Goal: Information Seeking & Learning: Learn about a topic

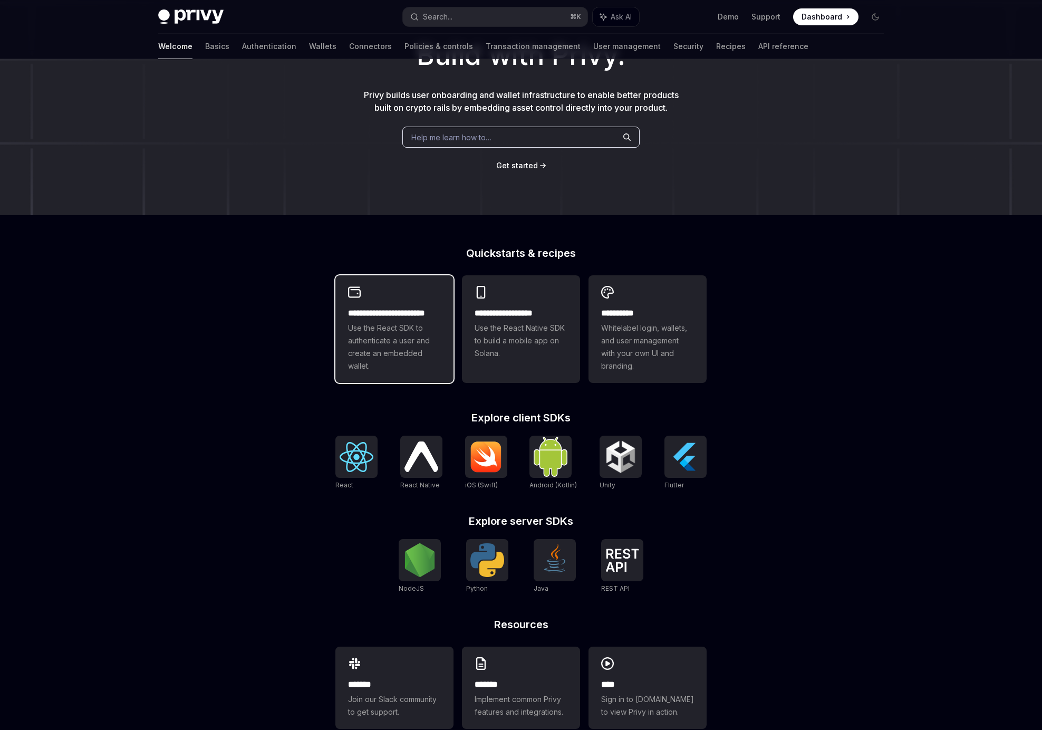
scroll to position [109, 0]
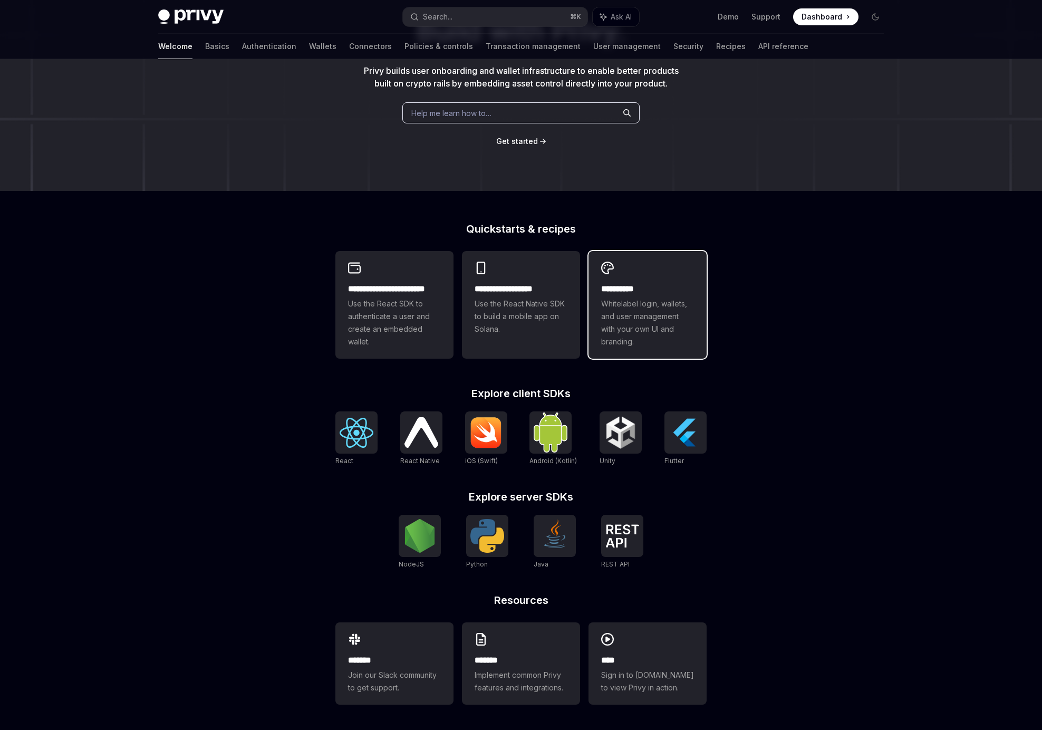
click at [663, 287] on h2 "**********" at bounding box center [647, 289] width 93 height 13
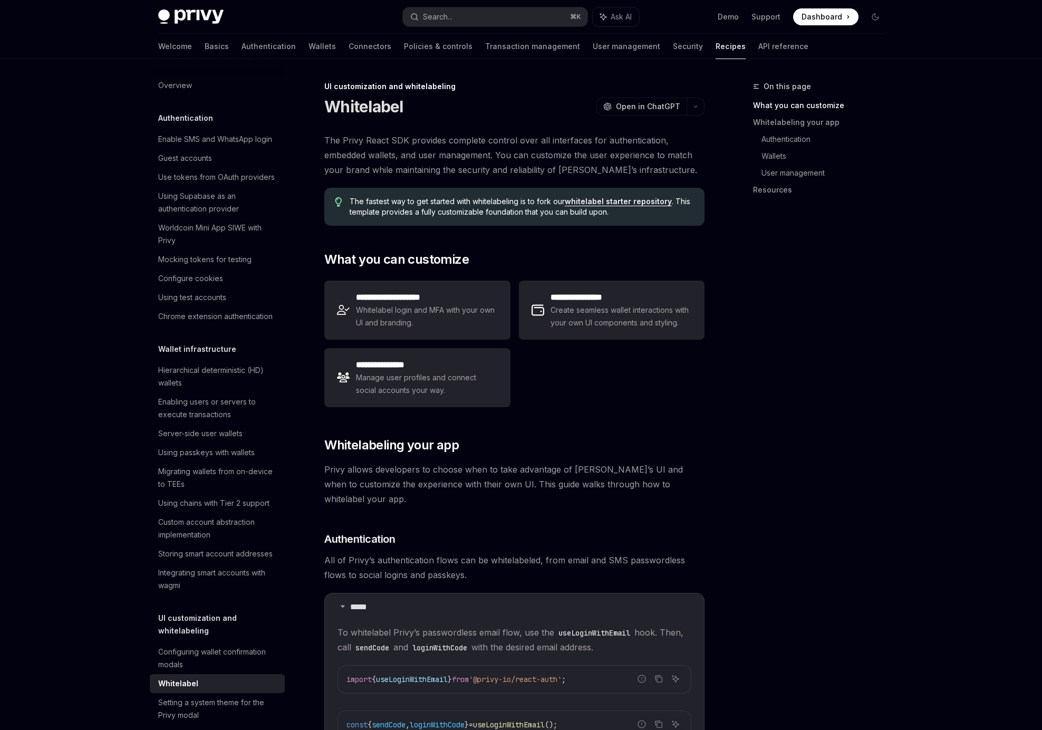
scroll to position [334, 0]
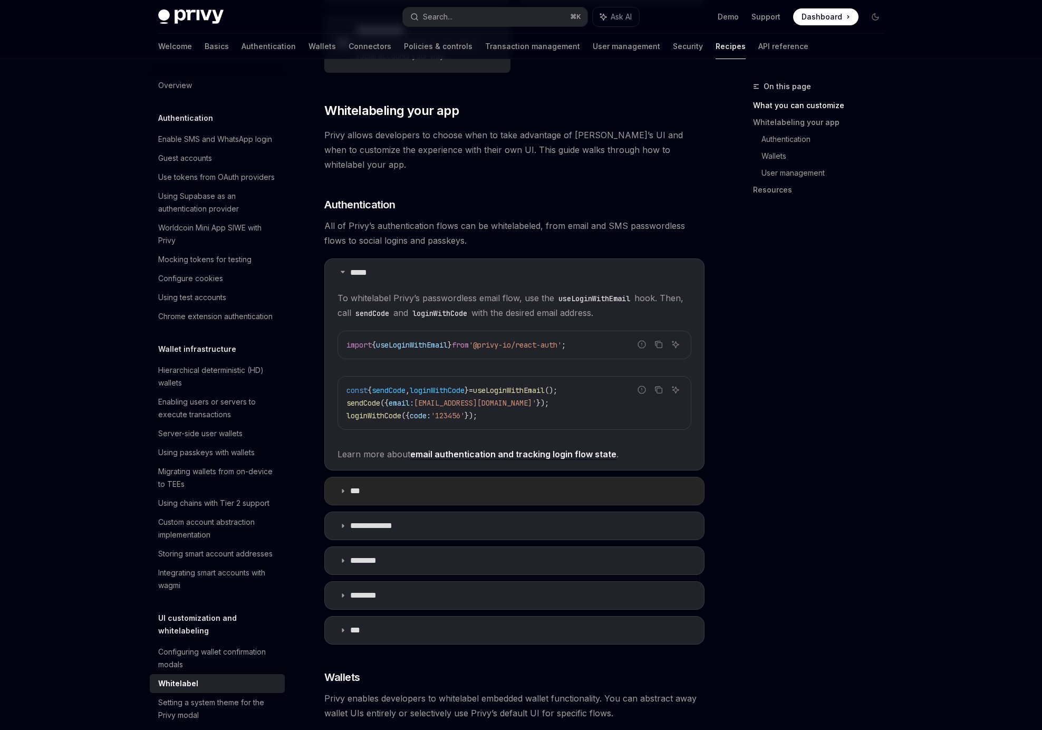
click at [354, 486] on p "***" at bounding box center [359, 491] width 18 height 11
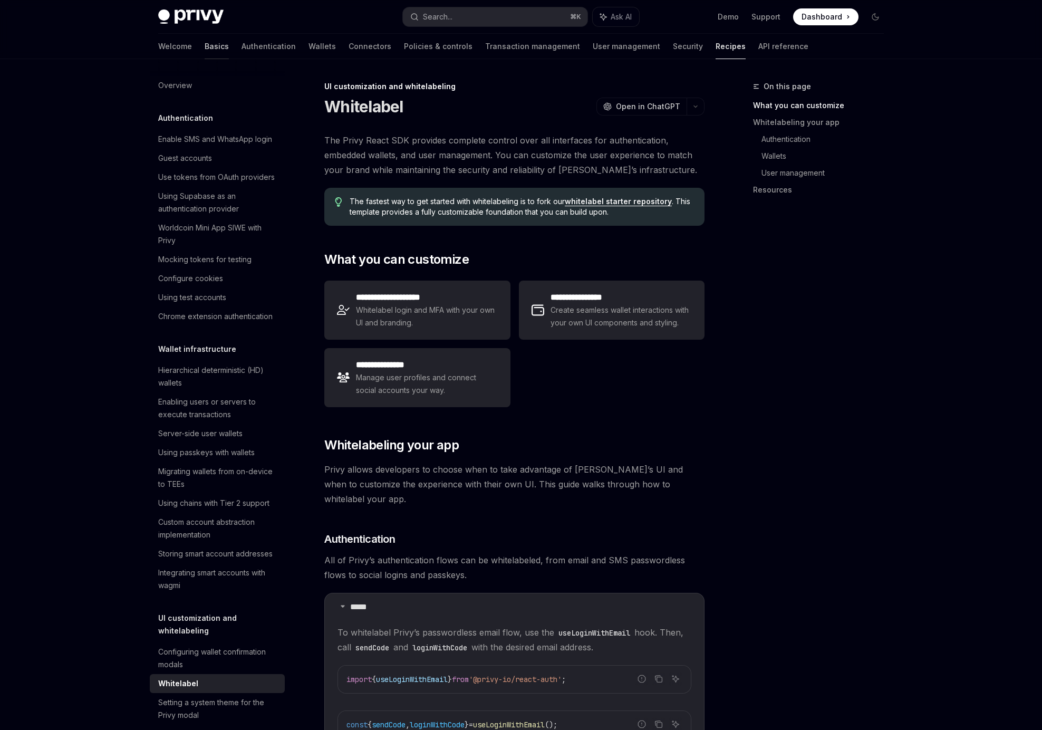
click at [205, 45] on link "Basics" at bounding box center [217, 46] width 24 height 25
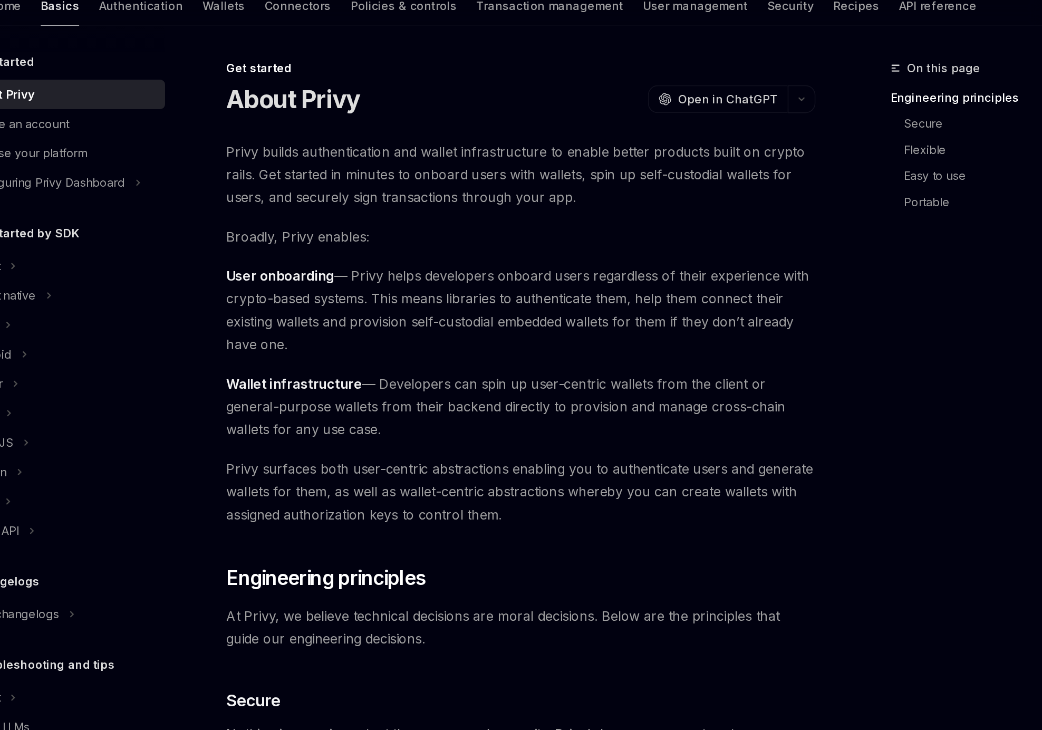
drag, startPoint x: 348, startPoint y: 157, endPoint x: 500, endPoint y: 157, distance: 151.8
click at [500, 157] on span "Privy builds authentication and wallet infrastructure to enable better products…" at bounding box center [514, 155] width 380 height 44
drag, startPoint x: 374, startPoint y: 169, endPoint x: 528, endPoint y: 173, distance: 153.4
click at [528, 173] on span "Privy builds authentication and wallet infrastructure to enable better products…" at bounding box center [514, 155] width 380 height 44
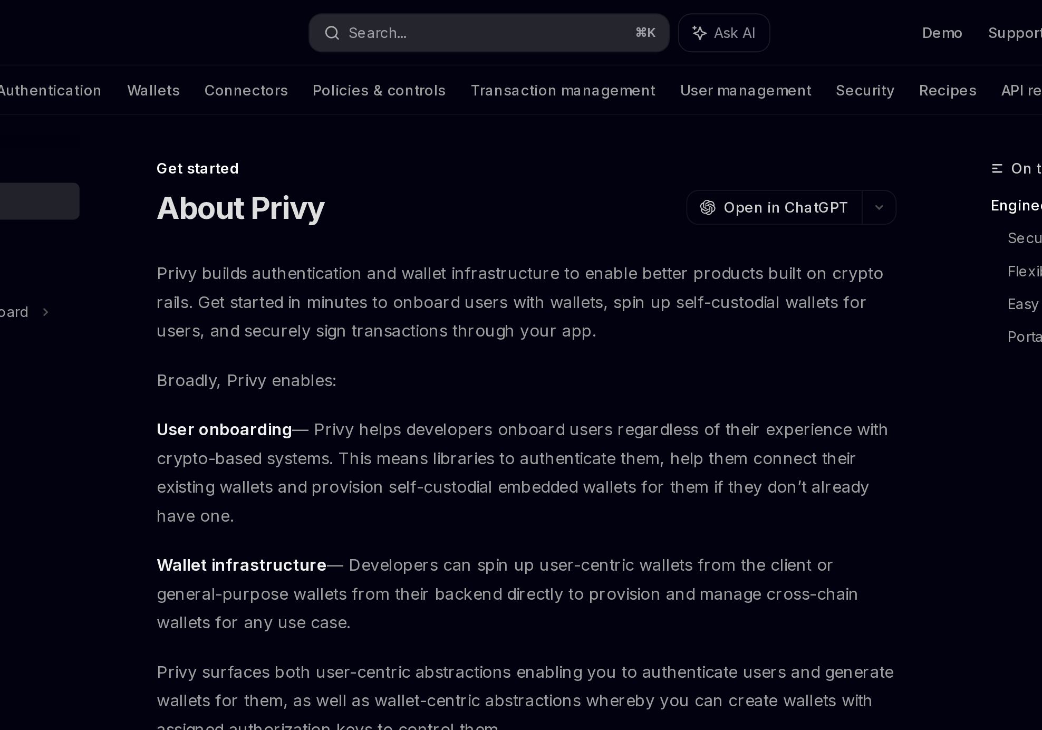
click at [531, 169] on span "Privy builds authentication and wallet infrastructure to enable better products…" at bounding box center [514, 155] width 380 height 44
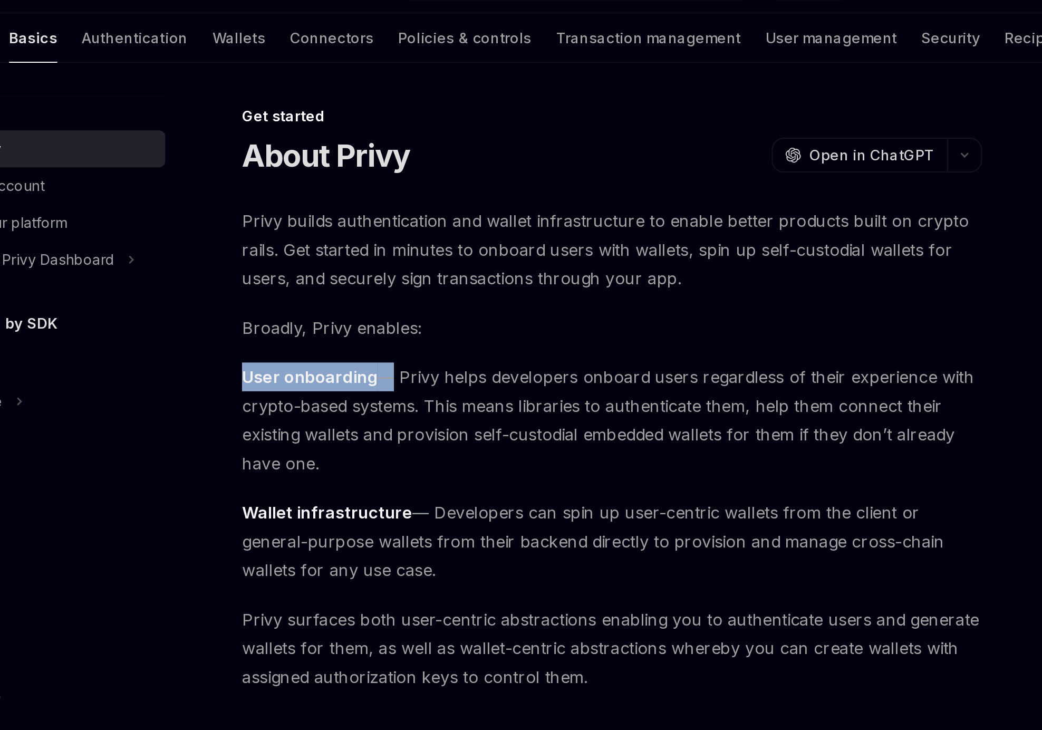
drag, startPoint x: 320, startPoint y: 217, endPoint x: 399, endPoint y: 217, distance: 79.1
click at [399, 217] on div "Get started About Privy OpenAI Open in ChatGPT OpenAI Open in ChatGPT Privy bui…" at bounding box center [415, 729] width 582 height 1299
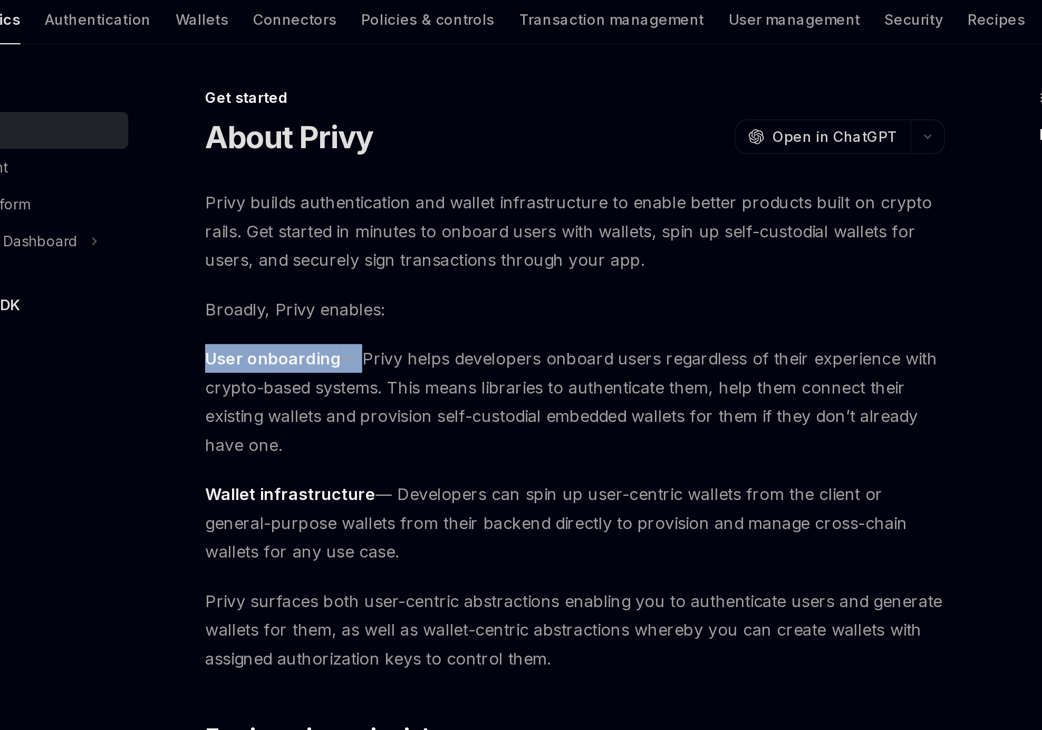
click at [429, 273] on div "Privy builds authentication and wallet infrastructure to enable better products…" at bounding box center [514, 678] width 380 height 1090
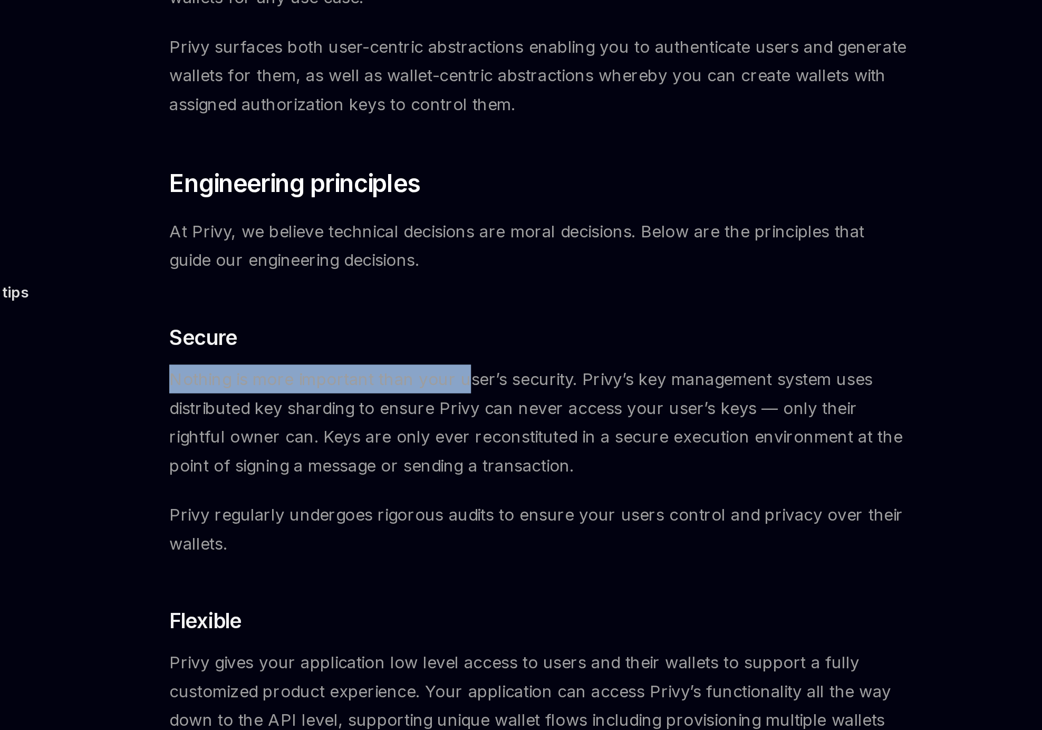
drag, startPoint x: 325, startPoint y: 514, endPoint x: 475, endPoint y: 518, distance: 150.3
click at [475, 518] on span "Nothing is more important than your user’s security. Privy’s key management sys…" at bounding box center [514, 537] width 380 height 59
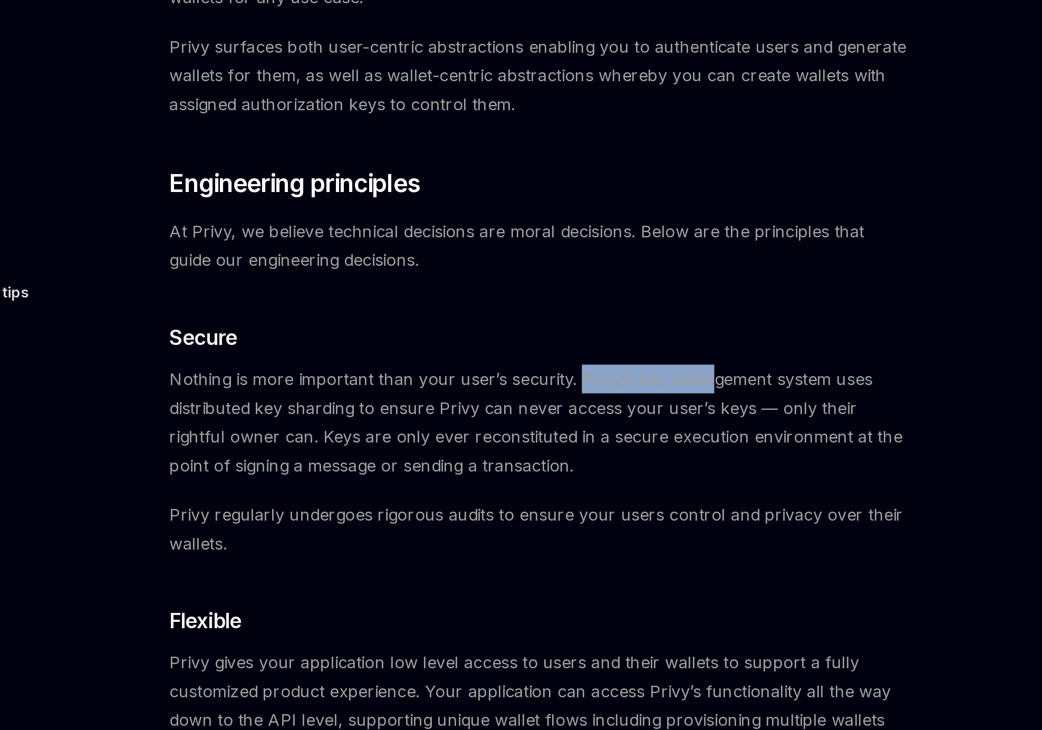
drag, startPoint x: 532, startPoint y: 514, endPoint x: 600, endPoint y: 515, distance: 68.5
click at [600, 515] on span "Nothing is more important than your user’s security. Privy’s key management sys…" at bounding box center [514, 537] width 380 height 59
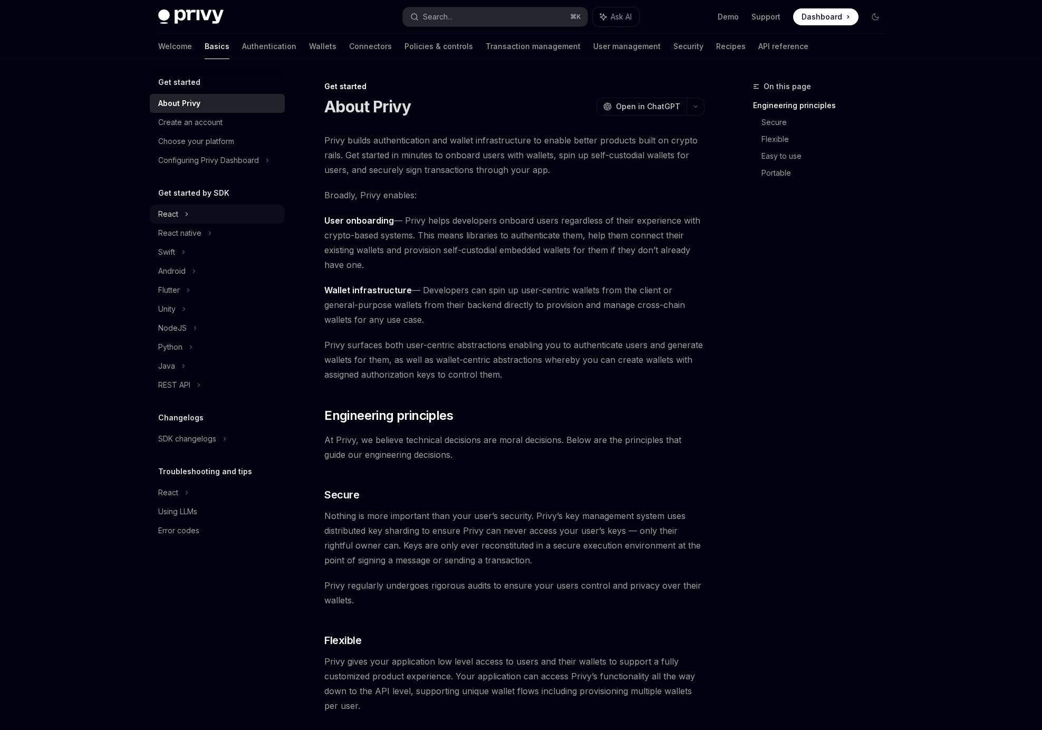
click at [190, 215] on div "React" at bounding box center [217, 214] width 135 height 19
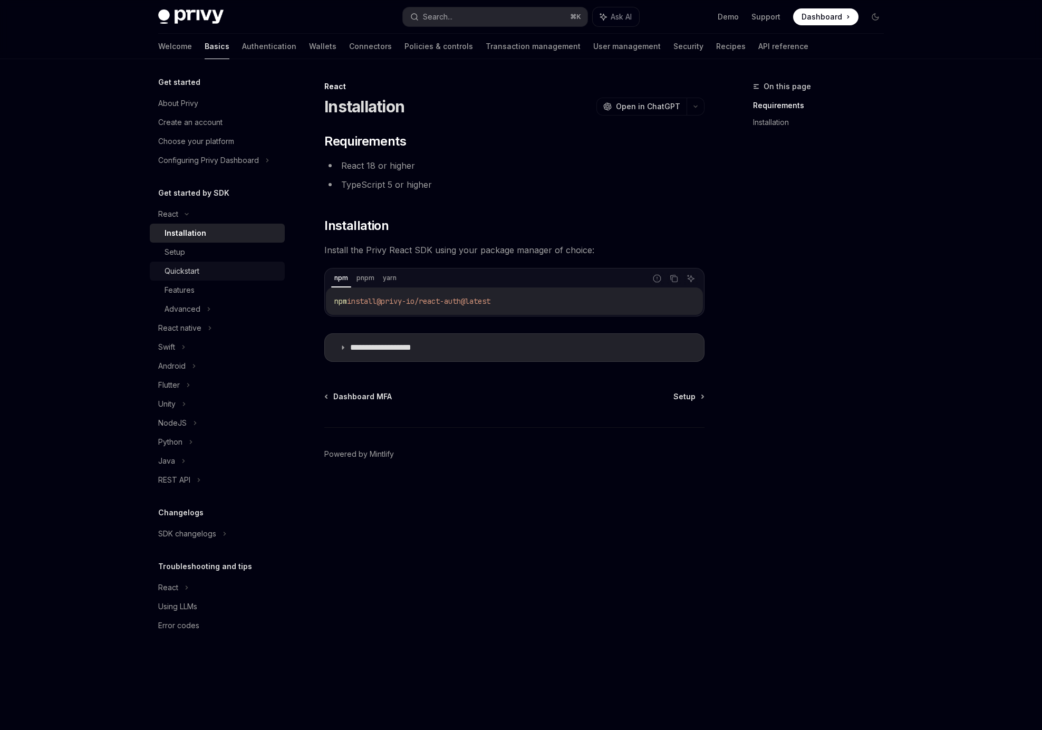
click at [185, 270] on div "Quickstart" at bounding box center [181, 271] width 35 height 13
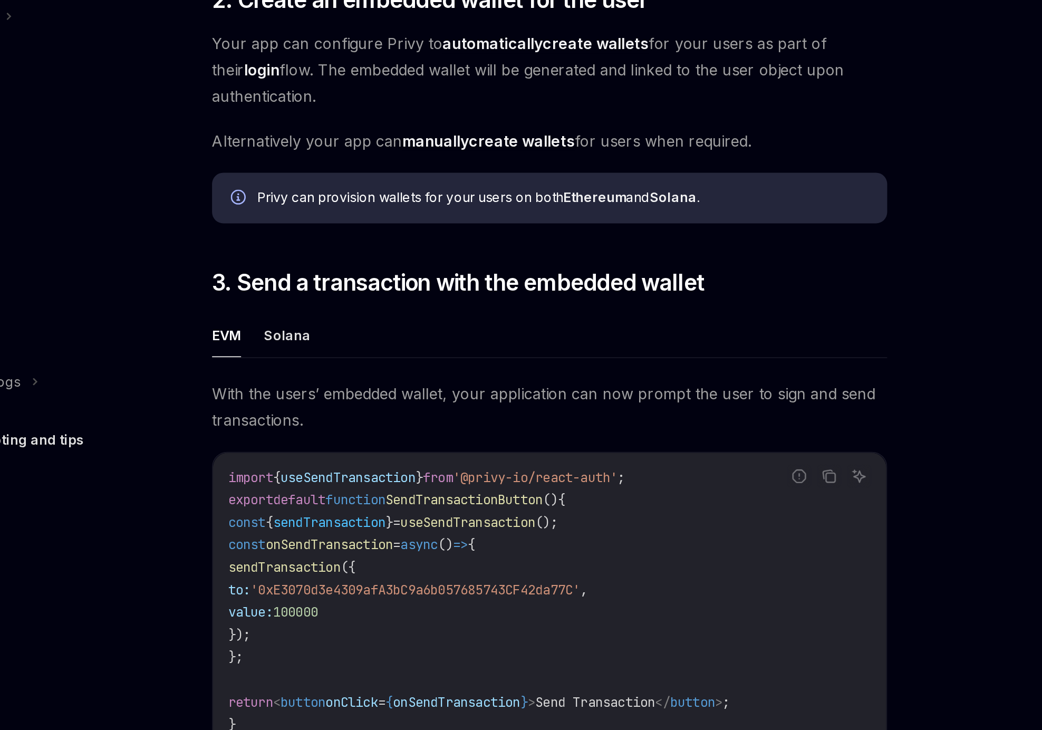
scroll to position [514, 0]
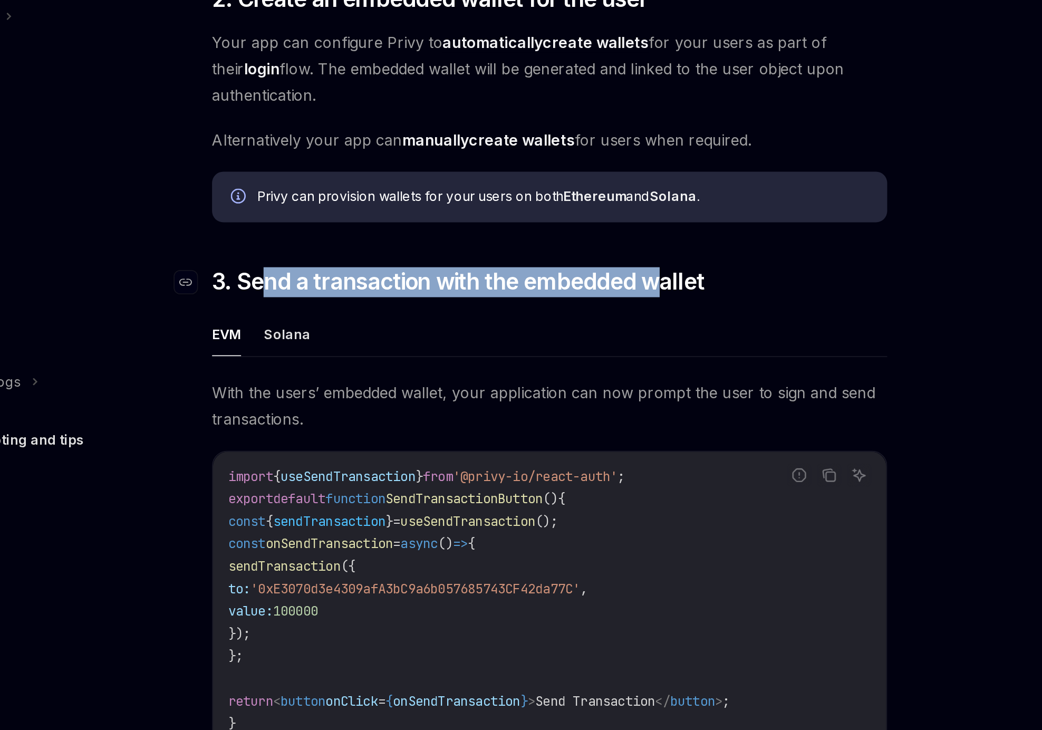
drag, startPoint x: 356, startPoint y: 486, endPoint x: 572, endPoint y: 487, distance: 215.6
click at [572, 486] on span "3. Send a transaction with the embedded wallet" at bounding box center [462, 477] width 277 height 17
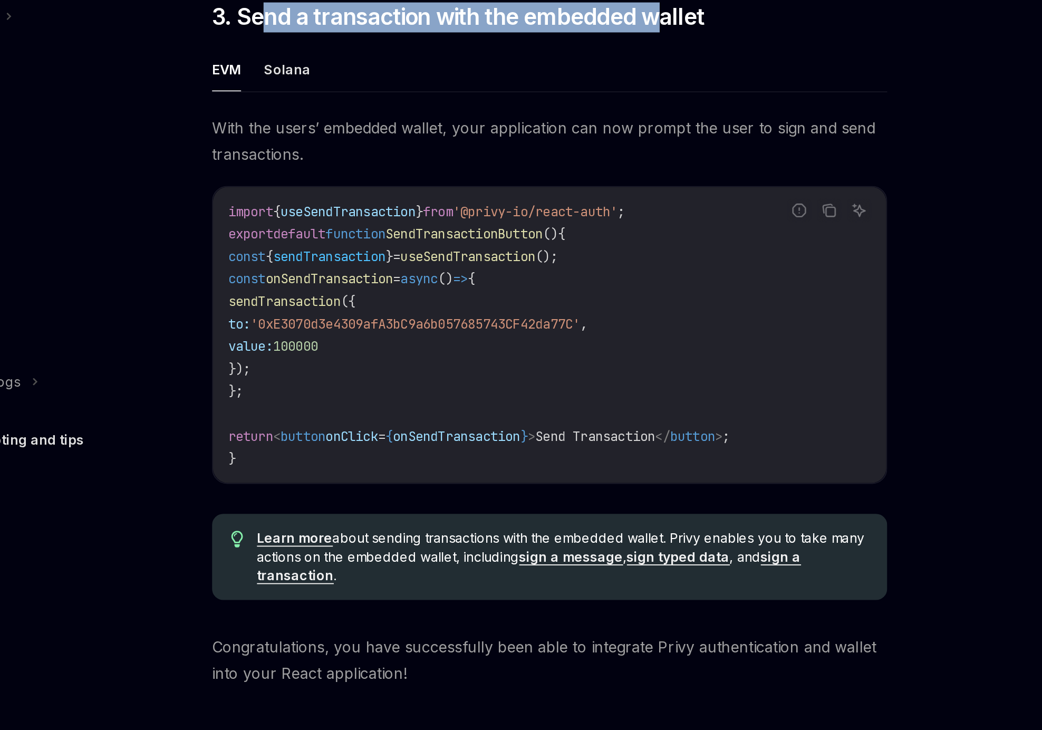
scroll to position [666, 0]
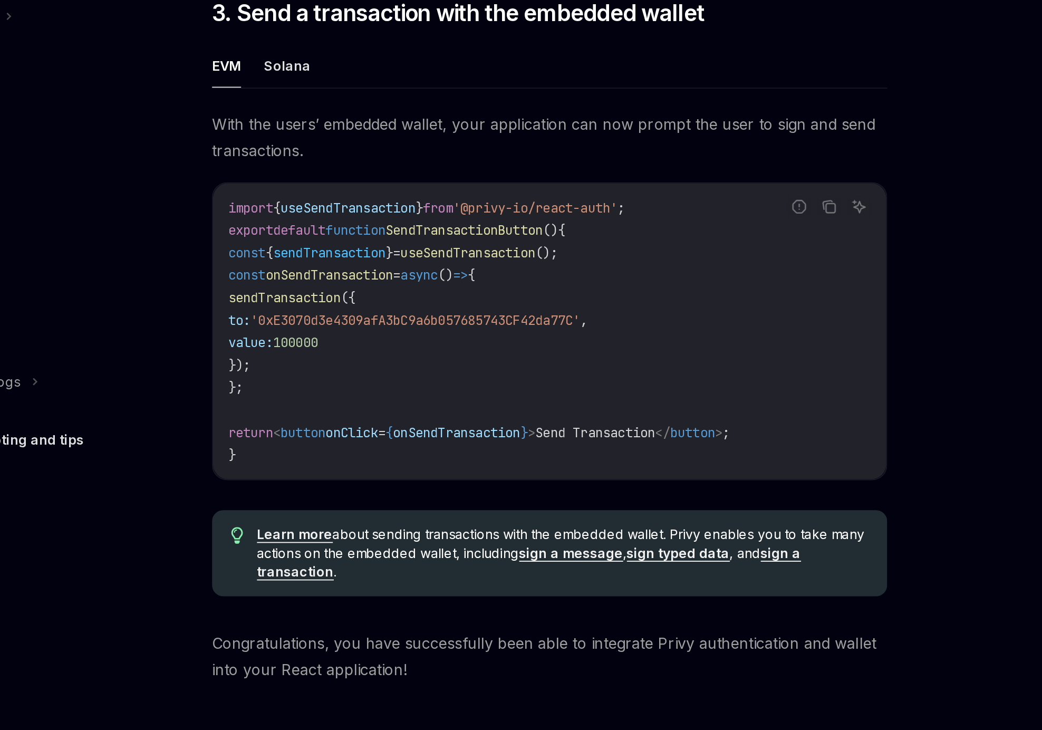
click at [394, 503] on span "'0xE3070d3e4309afA3bC9a6b057685743CF42da77C'" at bounding box center [439, 498] width 186 height 9
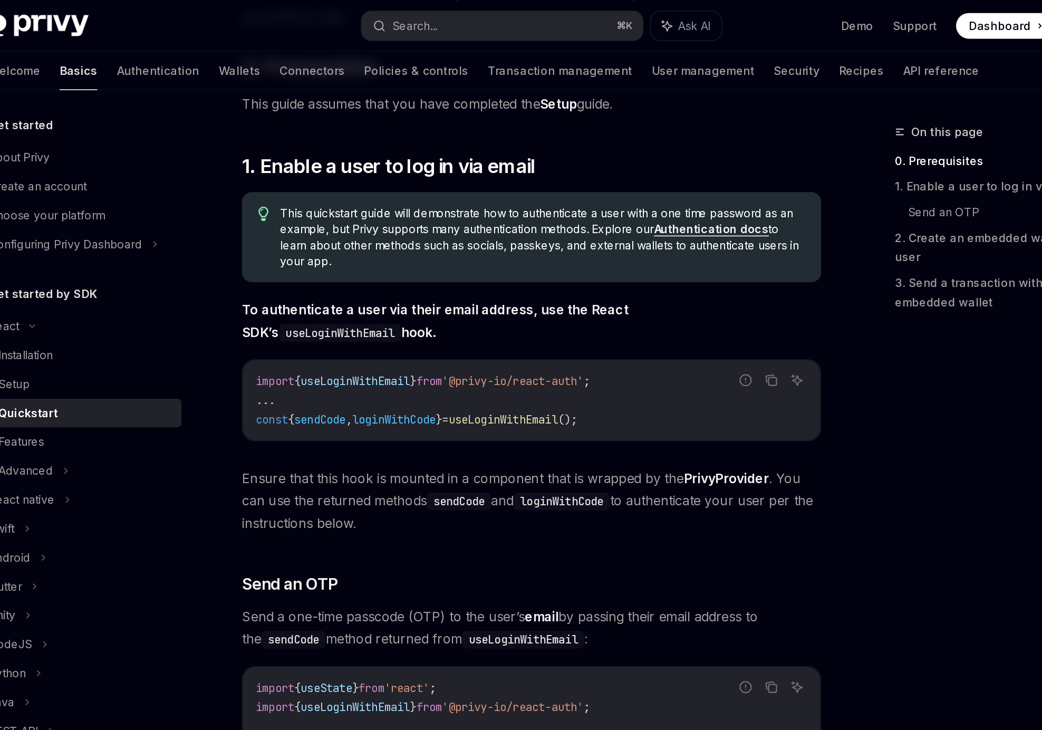
scroll to position [92, 0]
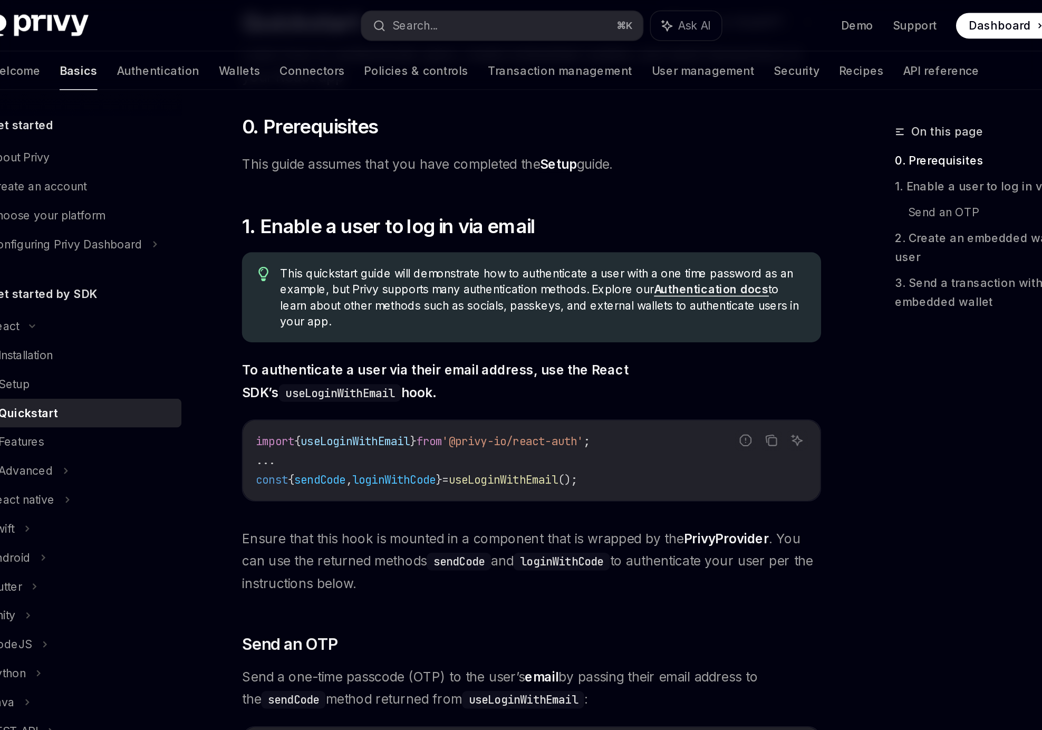
click at [532, 109] on link "Setup" at bounding box center [532, 107] width 24 height 11
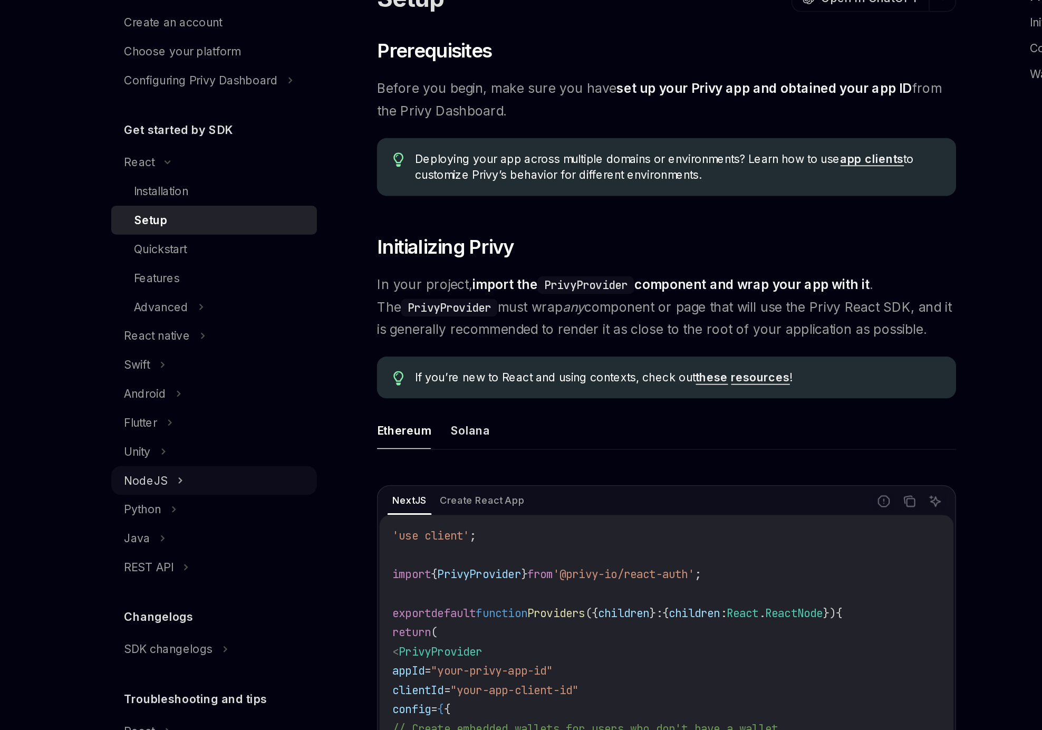
click at [180, 424] on div "NodeJS" at bounding box center [172, 422] width 28 height 13
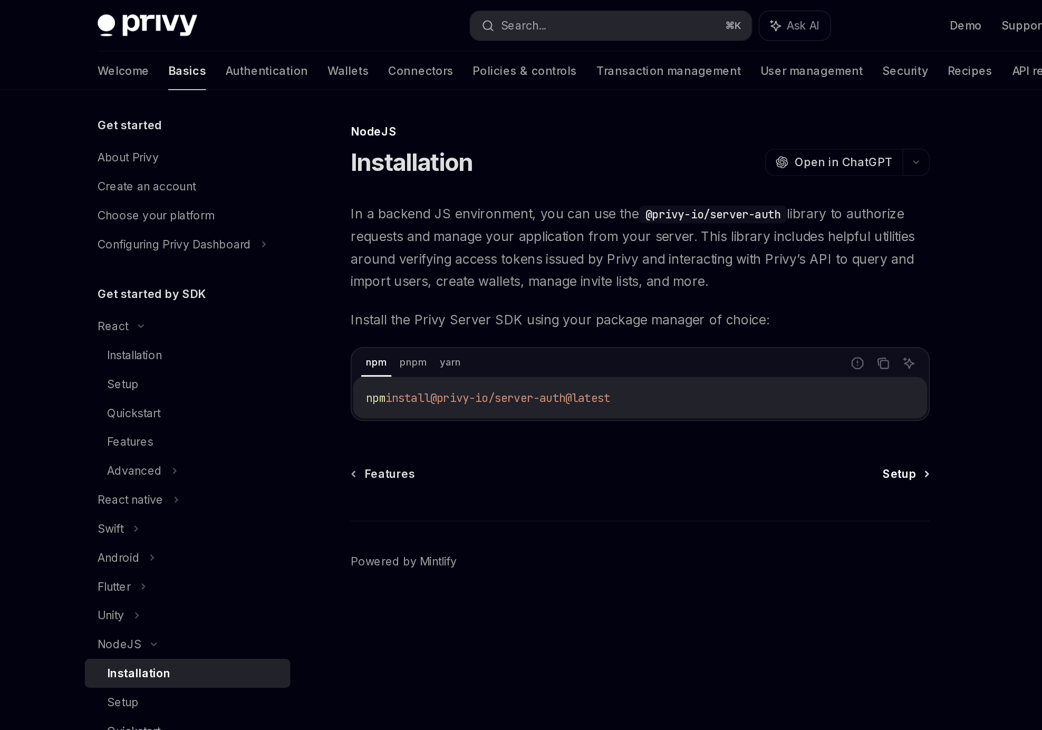
click at [691, 310] on span "Setup" at bounding box center [684, 311] width 22 height 11
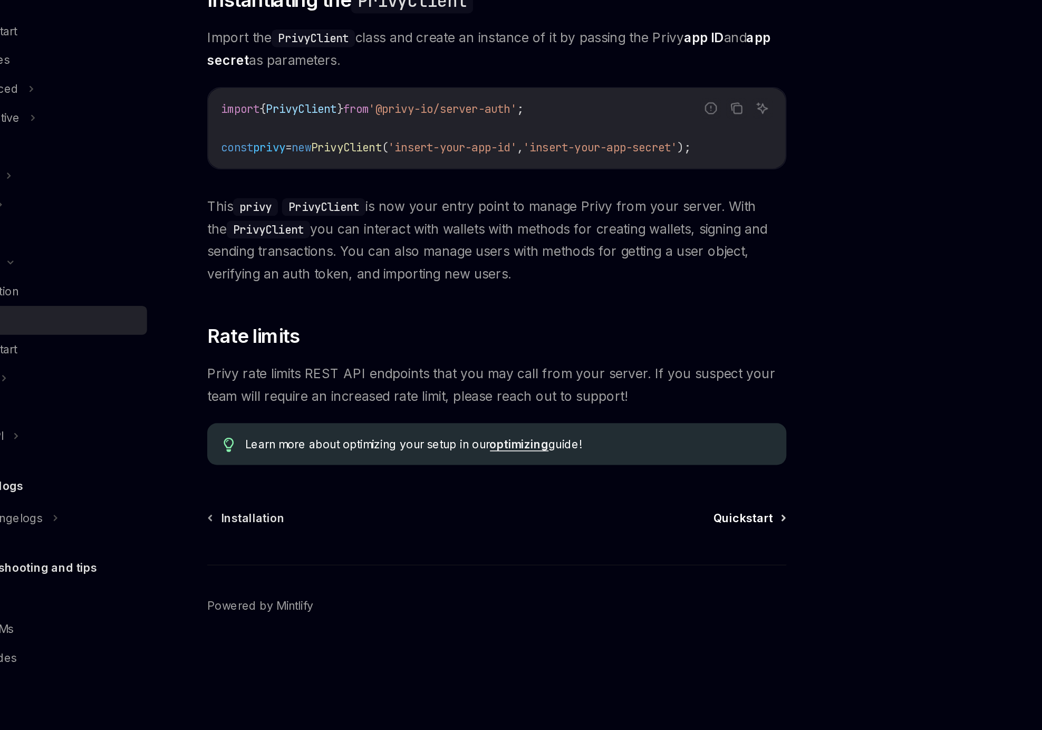
click at [676, 590] on span "Quickstart" at bounding box center [675, 590] width 39 height 11
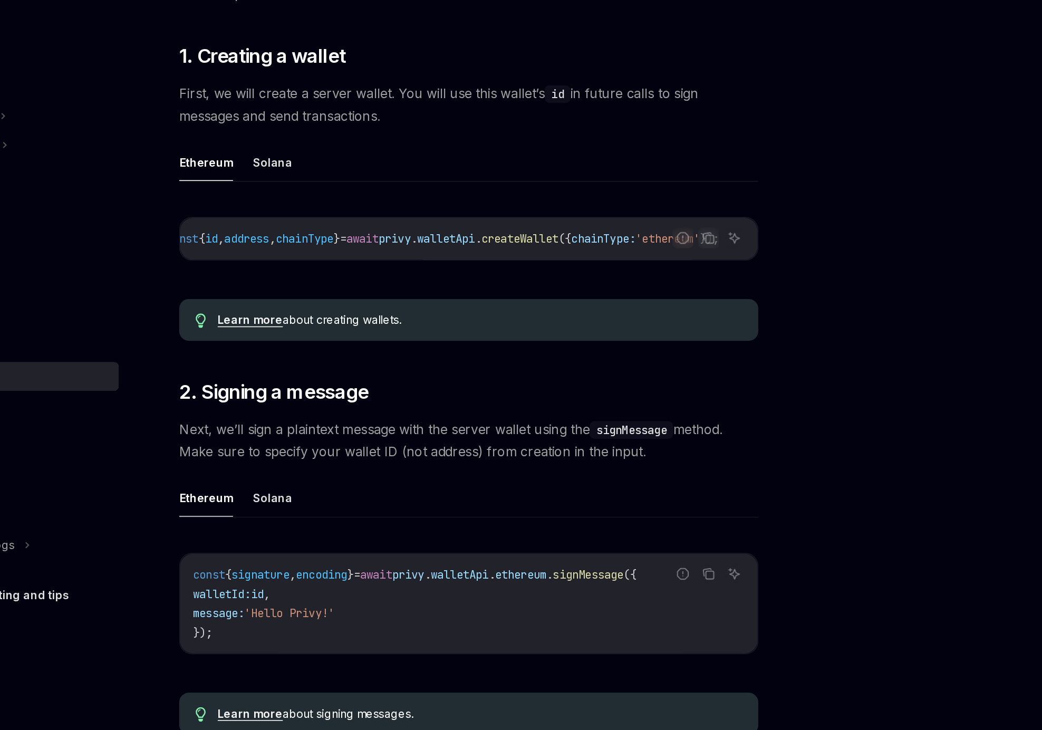
scroll to position [0, 66]
click at [674, 389] on icon "Copy the contents from the code block" at bounding box center [671, 389] width 8 height 8
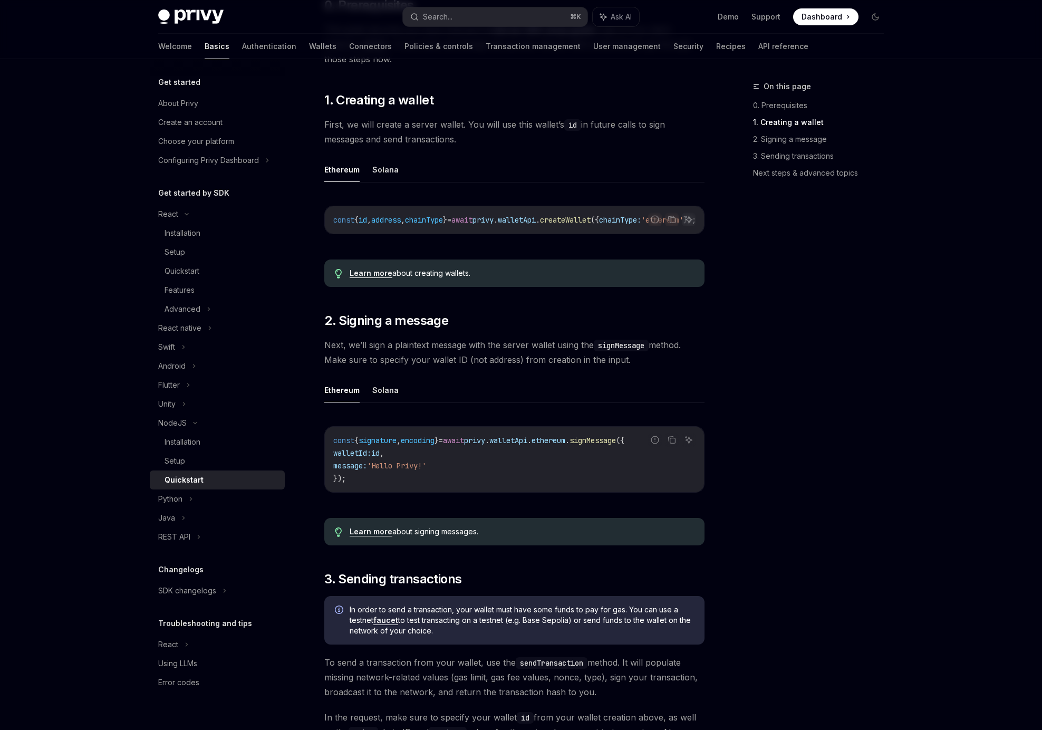
scroll to position [217, 0]
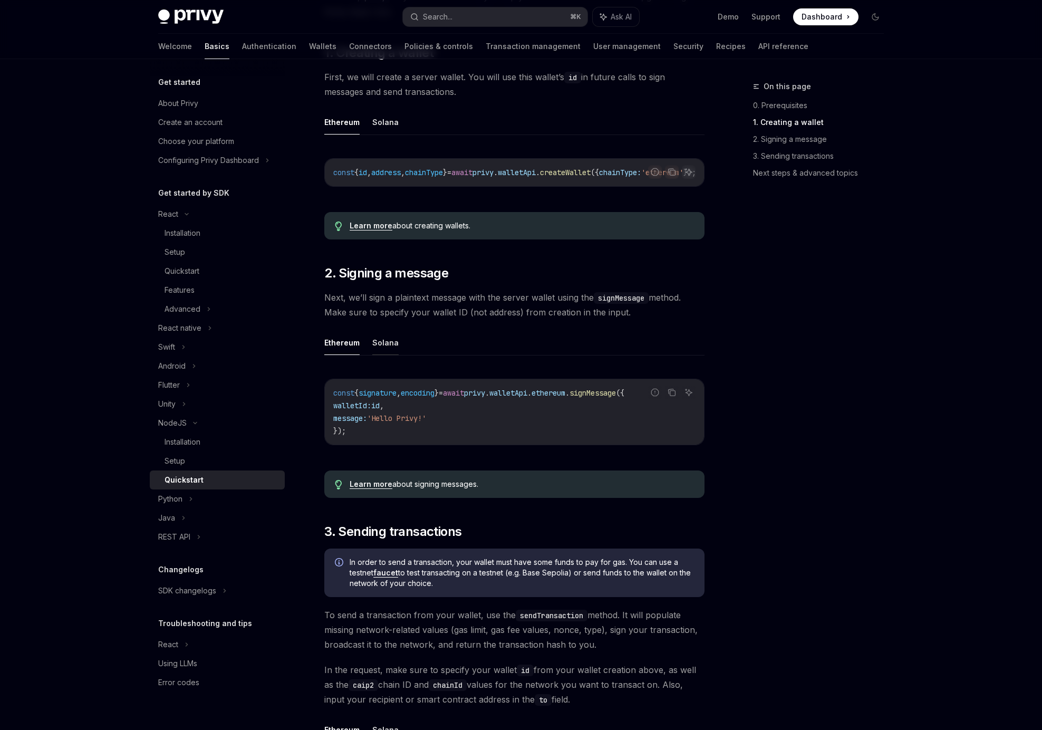
click at [386, 341] on button "Solana" at bounding box center [385, 342] width 26 height 25
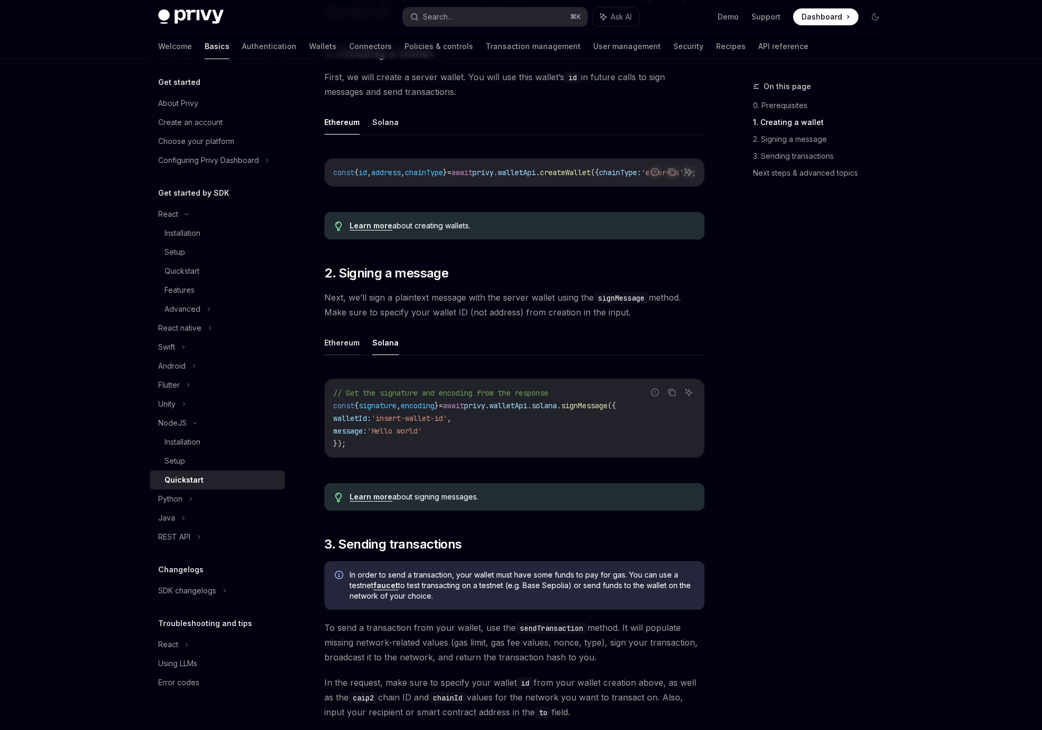
click at [345, 347] on button "Ethereum" at bounding box center [341, 342] width 35 height 25
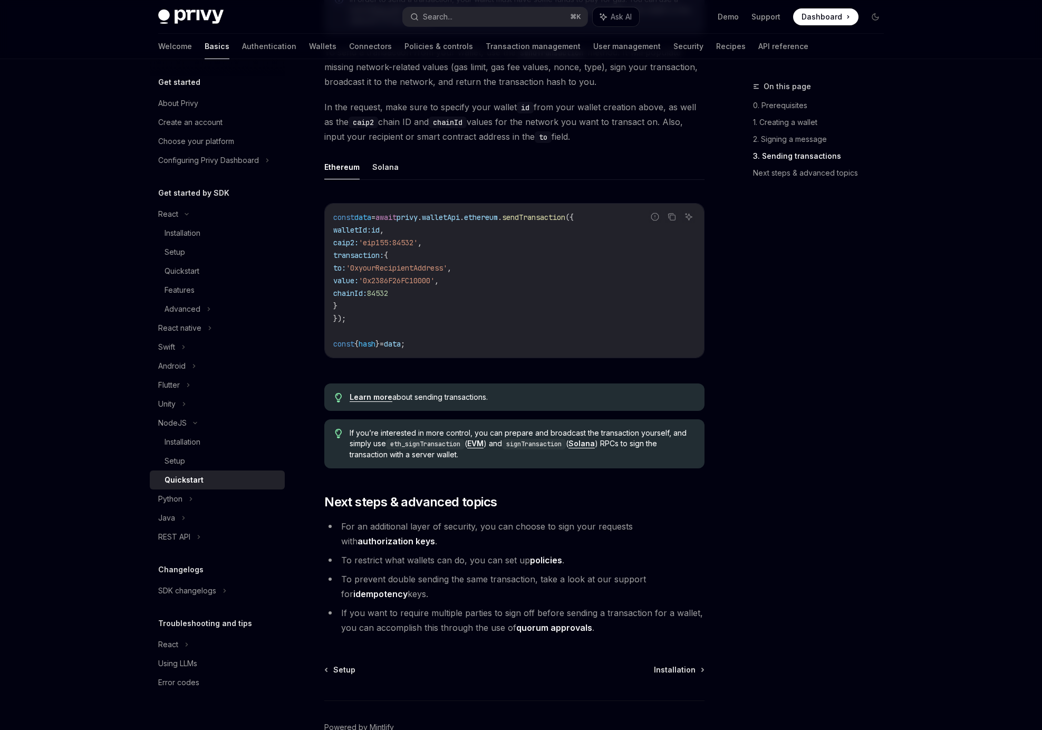
scroll to position [791, 0]
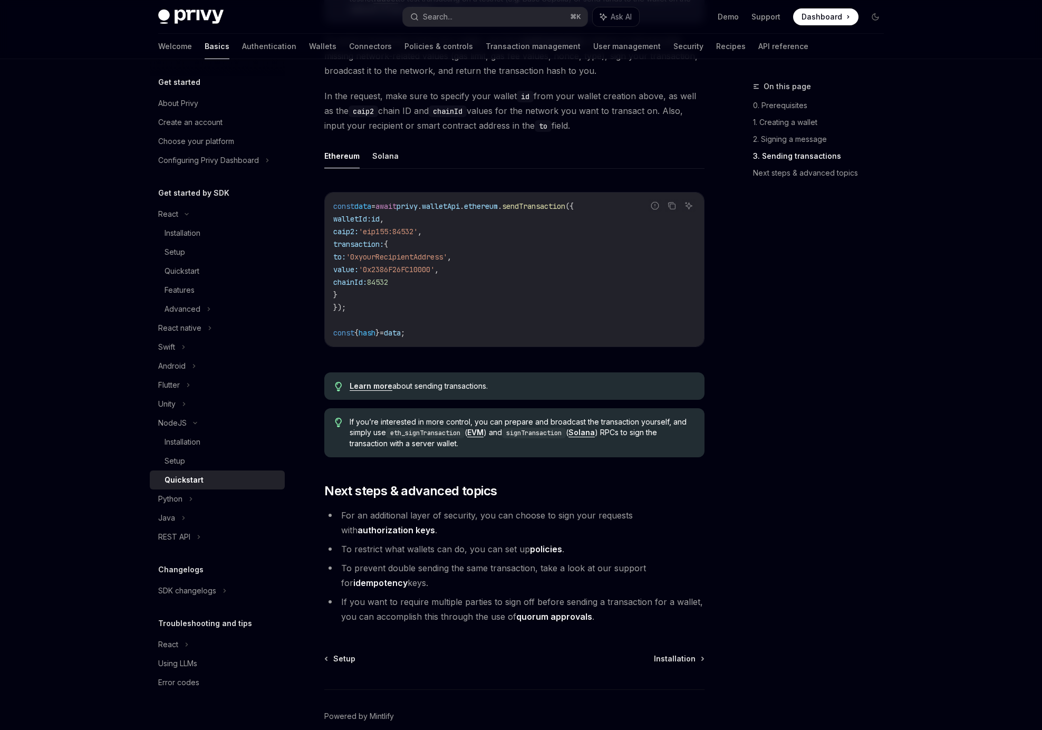
drag, startPoint x: 432, startPoint y: 589, endPoint x: 335, endPoint y: 570, distance: 98.9
click at [335, 570] on li "To prevent double sending the same transaction, take a look at our support for …" at bounding box center [514, 575] width 380 height 30
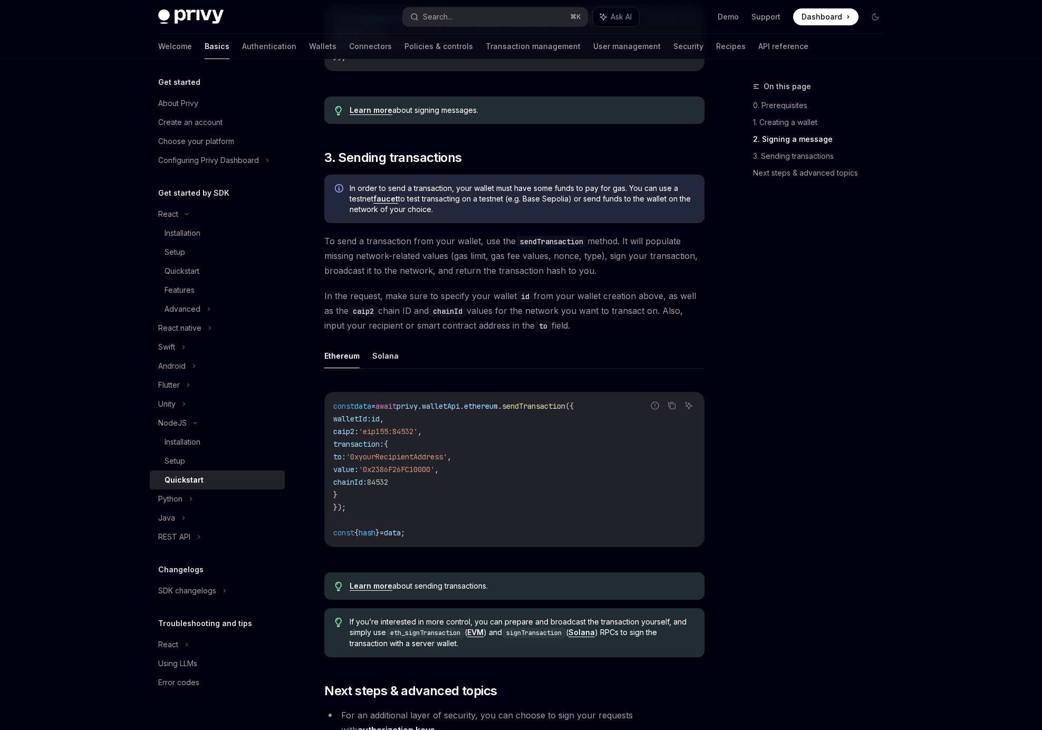
scroll to position [585, 0]
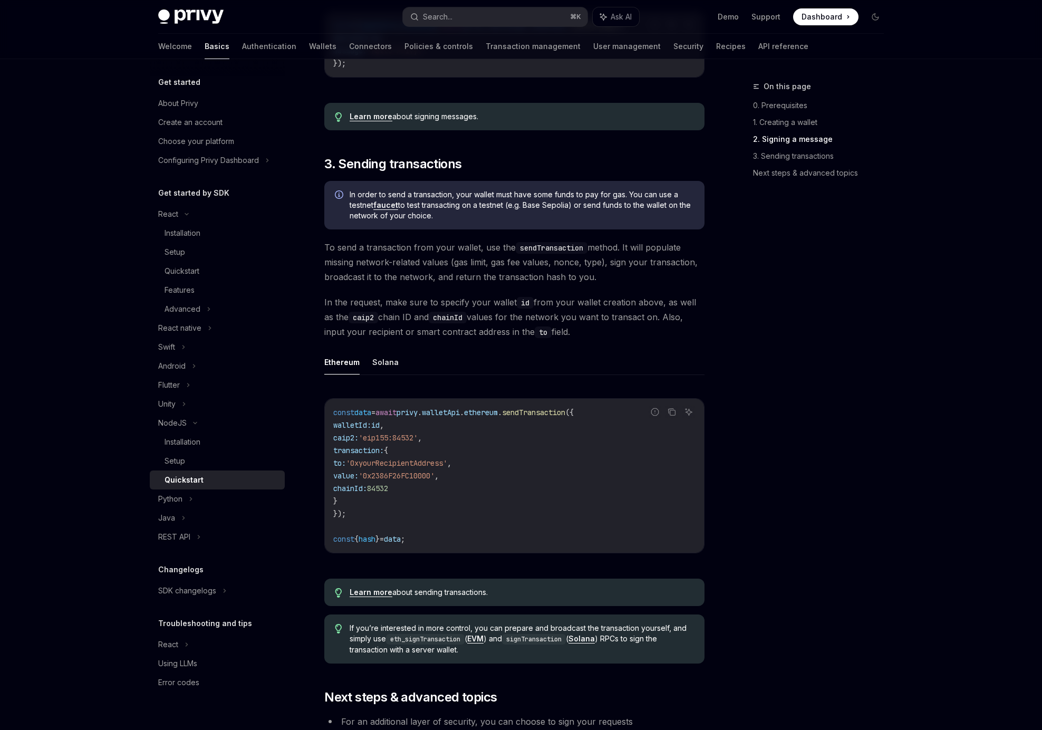
click at [368, 543] on span "hash" at bounding box center [366, 538] width 17 height 9
click at [401, 543] on span "data" at bounding box center [392, 538] width 17 height 9
click at [373, 540] on span "hash" at bounding box center [366, 538] width 17 height 9
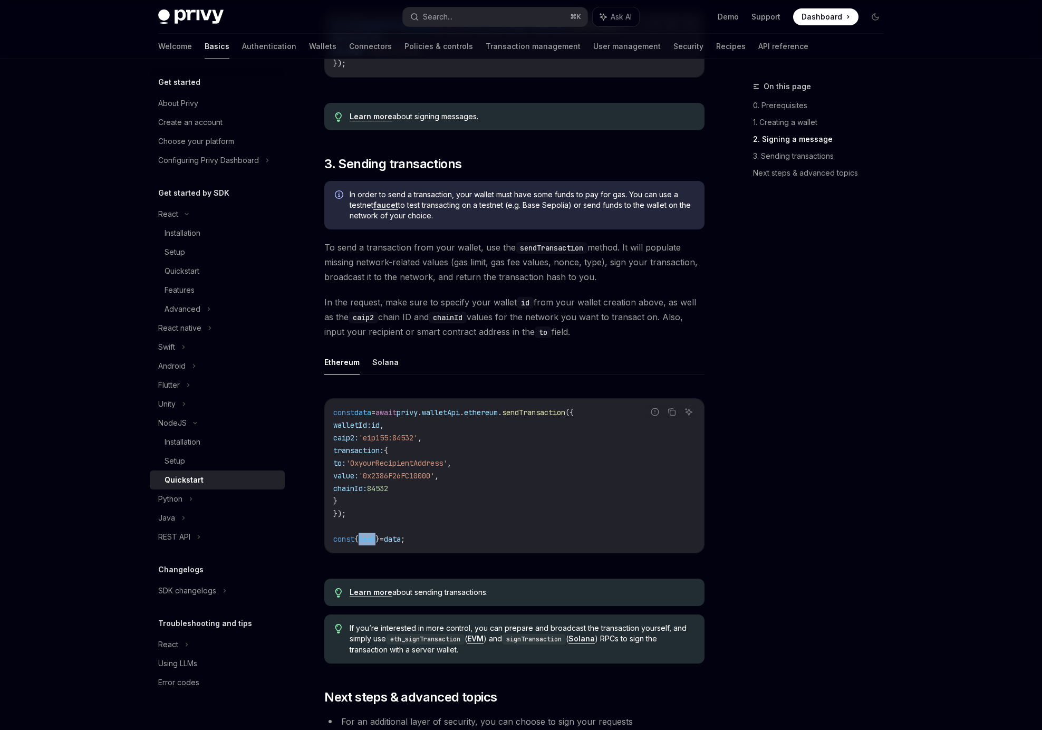
click at [373, 540] on span "hash" at bounding box center [366, 538] width 17 height 9
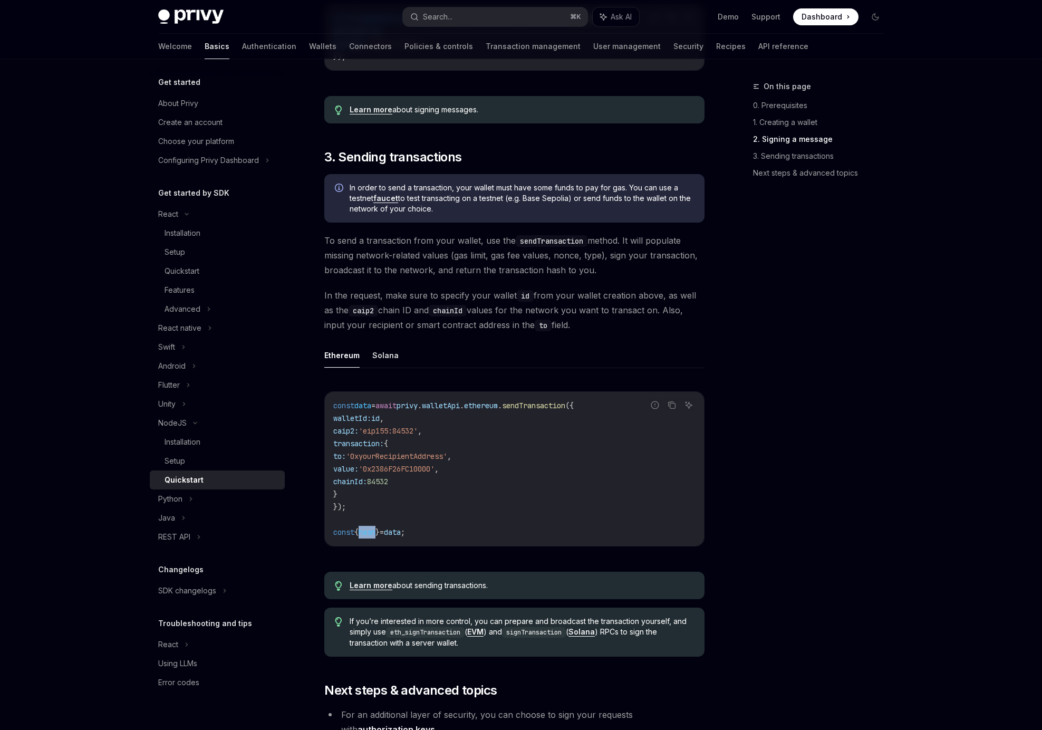
scroll to position [595, 0]
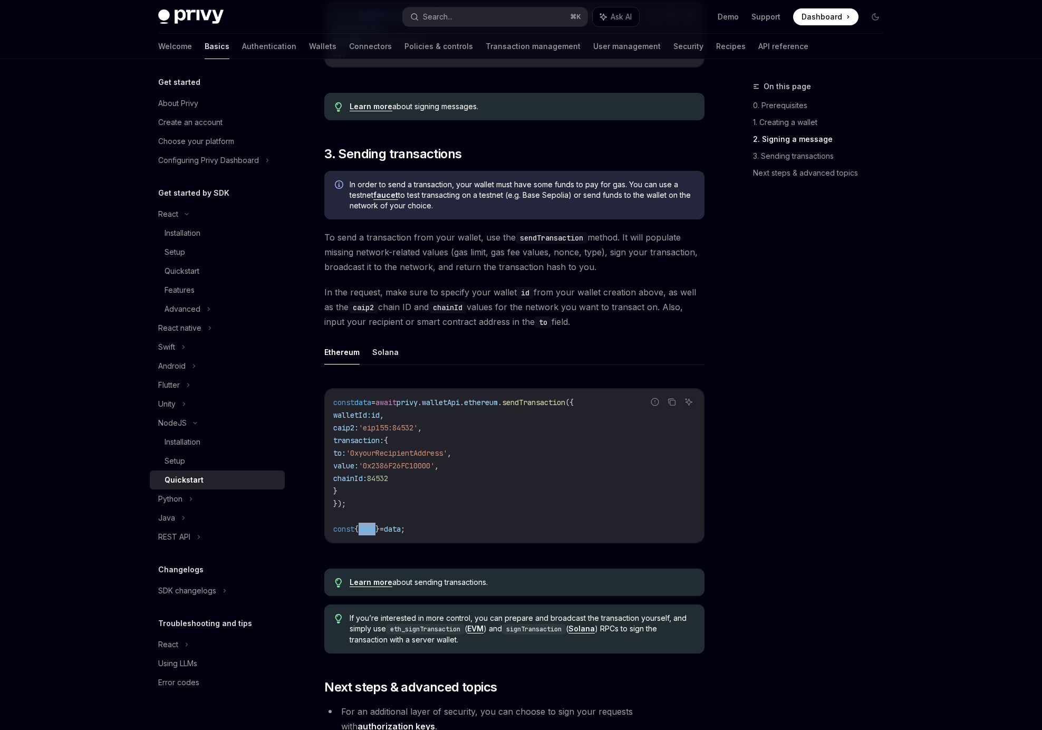
click at [374, 587] on link "Learn more" at bounding box center [371, 581] width 43 height 9
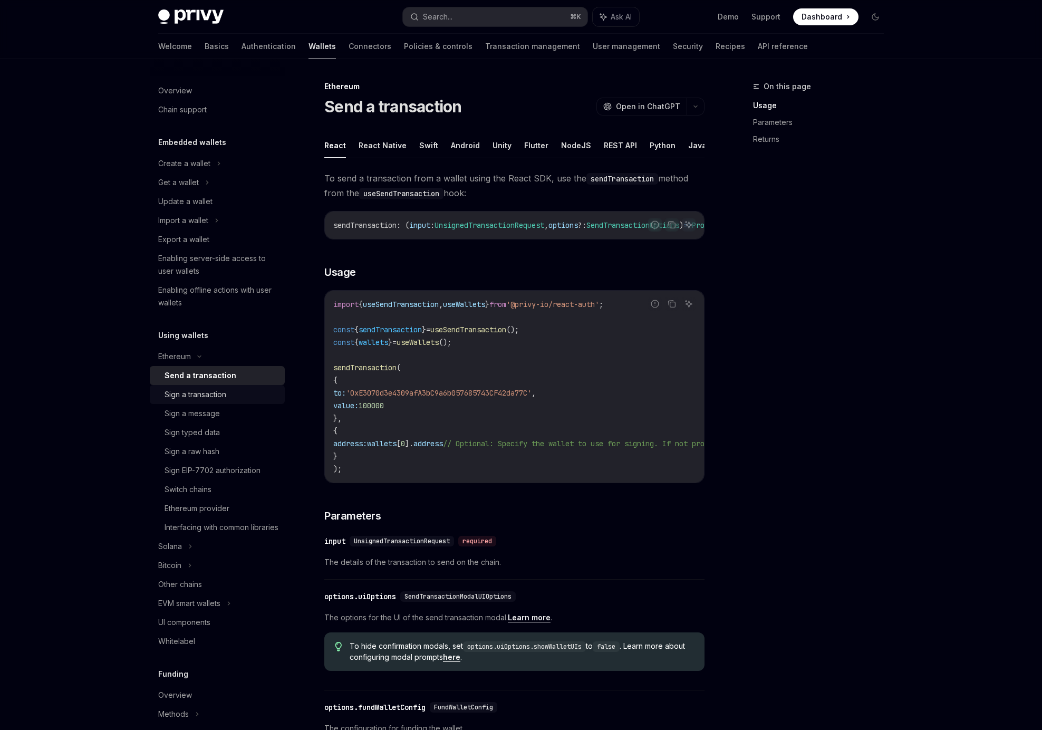
click at [228, 399] on div "Sign a transaction" at bounding box center [221, 394] width 114 height 13
click at [223, 390] on div "Sign a transaction" at bounding box center [198, 394] width 69 height 13
click at [213, 378] on div "Send a transaction" at bounding box center [196, 375] width 65 height 13
click at [210, 404] on link "Sign a message" at bounding box center [217, 413] width 135 height 19
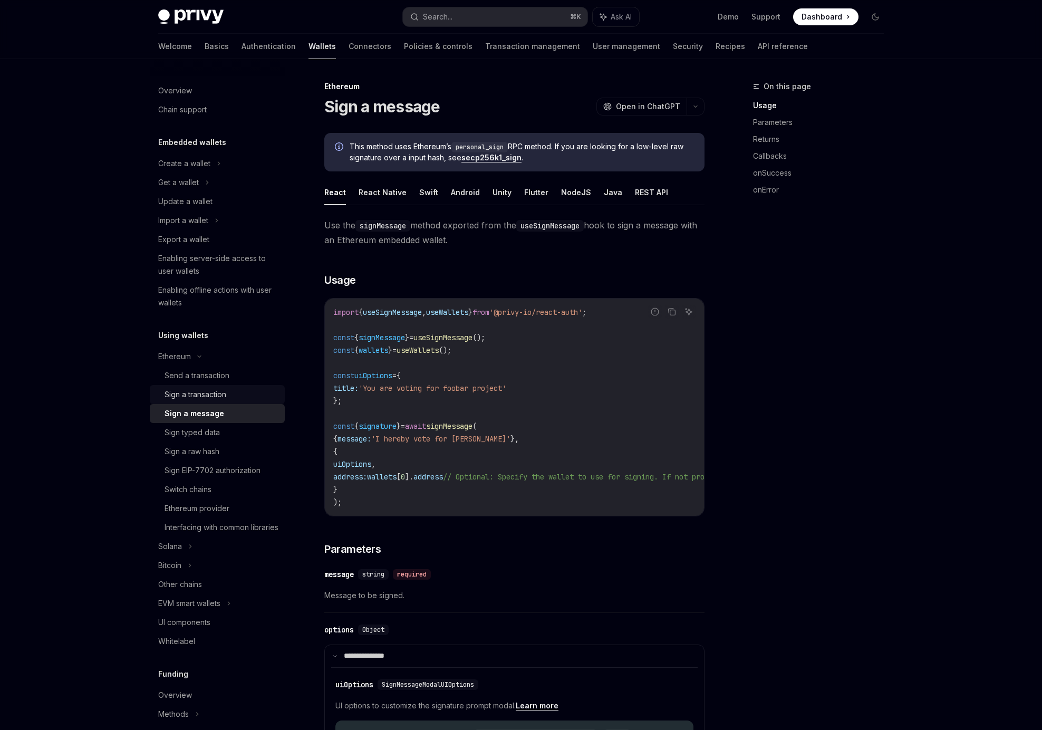
click at [209, 396] on div "Sign a transaction" at bounding box center [195, 394] width 62 height 13
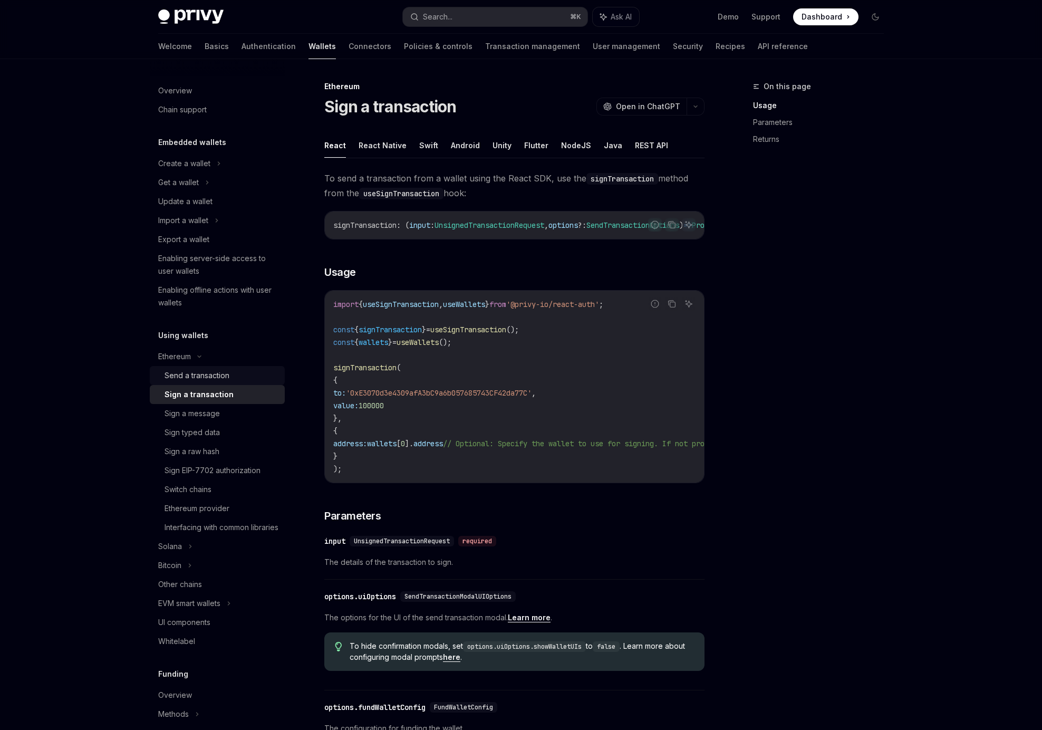
click at [205, 373] on div "Send a transaction" at bounding box center [196, 375] width 65 height 13
click at [209, 391] on div "Sign a transaction" at bounding box center [195, 394] width 62 height 13
click at [583, 147] on ul "React React Native Swift Android Unity Flutter NodeJS Java REST API" at bounding box center [514, 145] width 380 height 25
click at [568, 147] on button "NodeJS" at bounding box center [576, 145] width 30 height 25
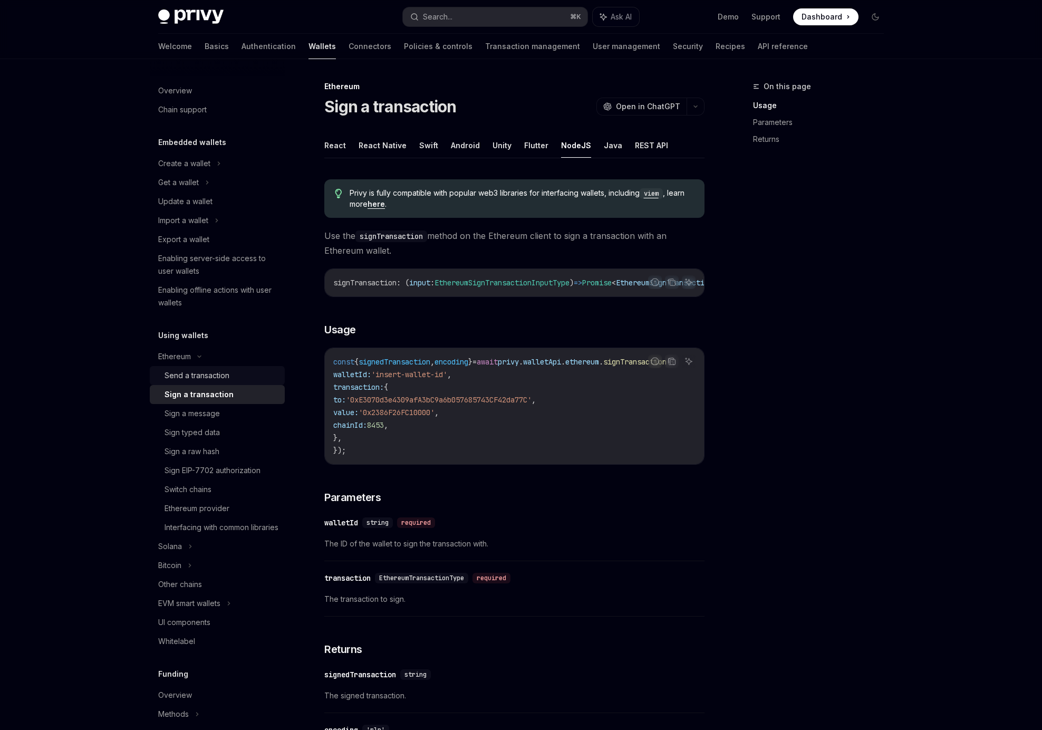
click at [210, 370] on div "Send a transaction" at bounding box center [196, 375] width 65 height 13
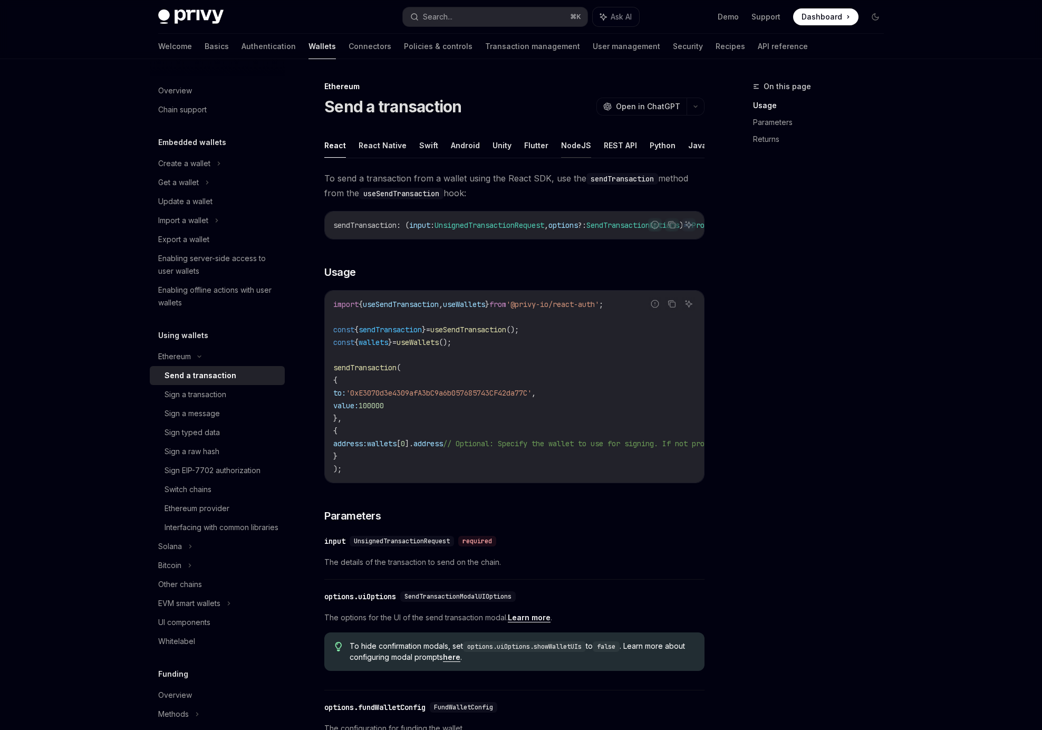
click at [572, 135] on button "NodeJS" at bounding box center [576, 145] width 30 height 25
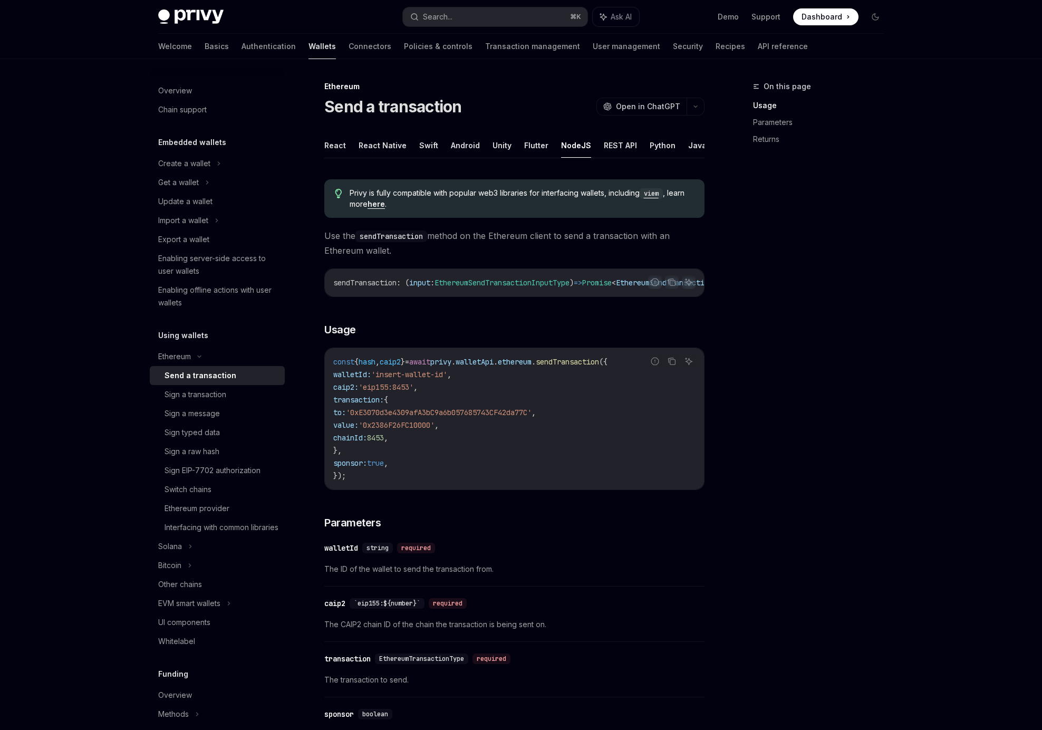
click at [656, 195] on code "viem" at bounding box center [650, 193] width 23 height 11
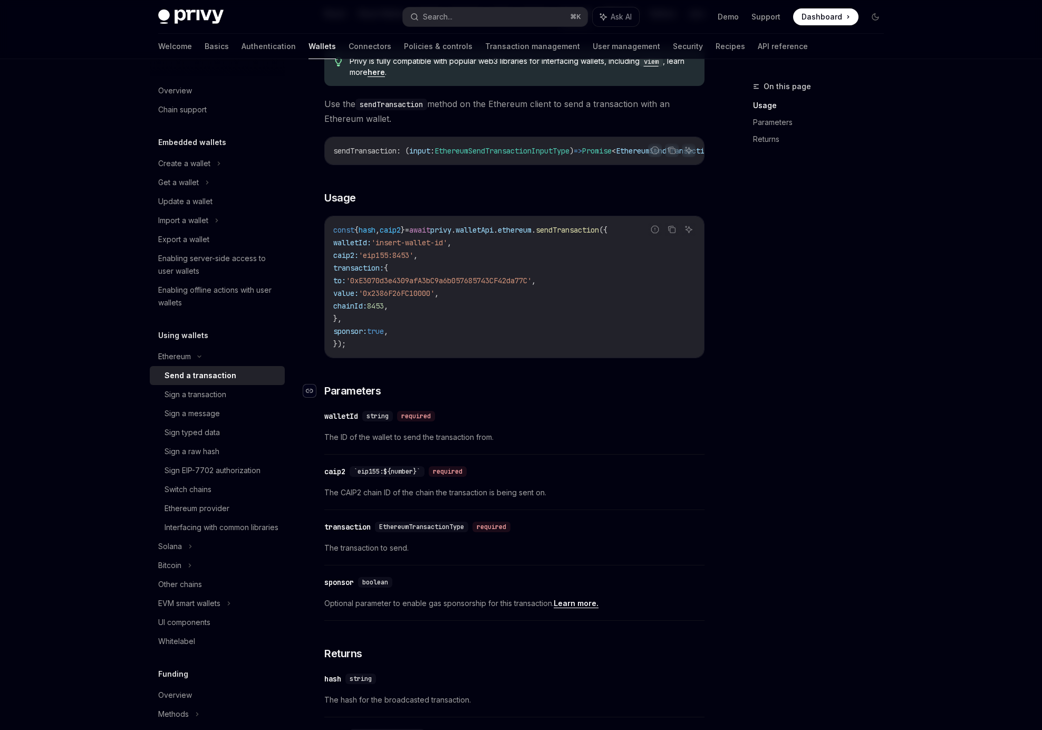
scroll to position [103, 0]
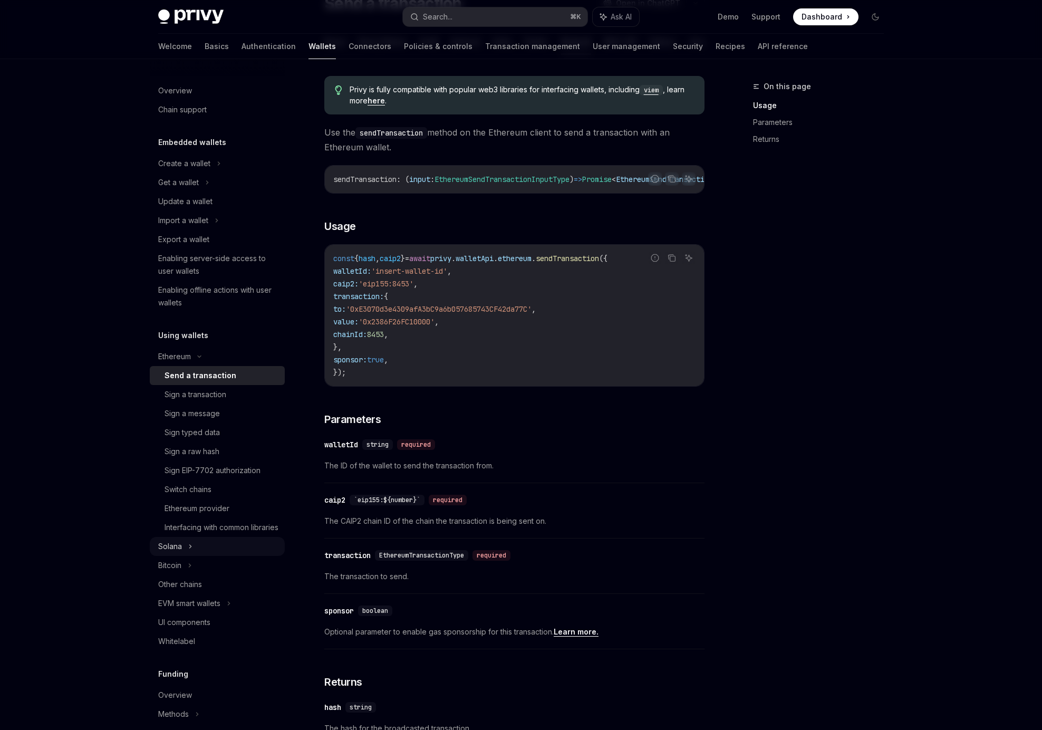
click at [195, 556] on div "Solana" at bounding box center [217, 546] width 135 height 19
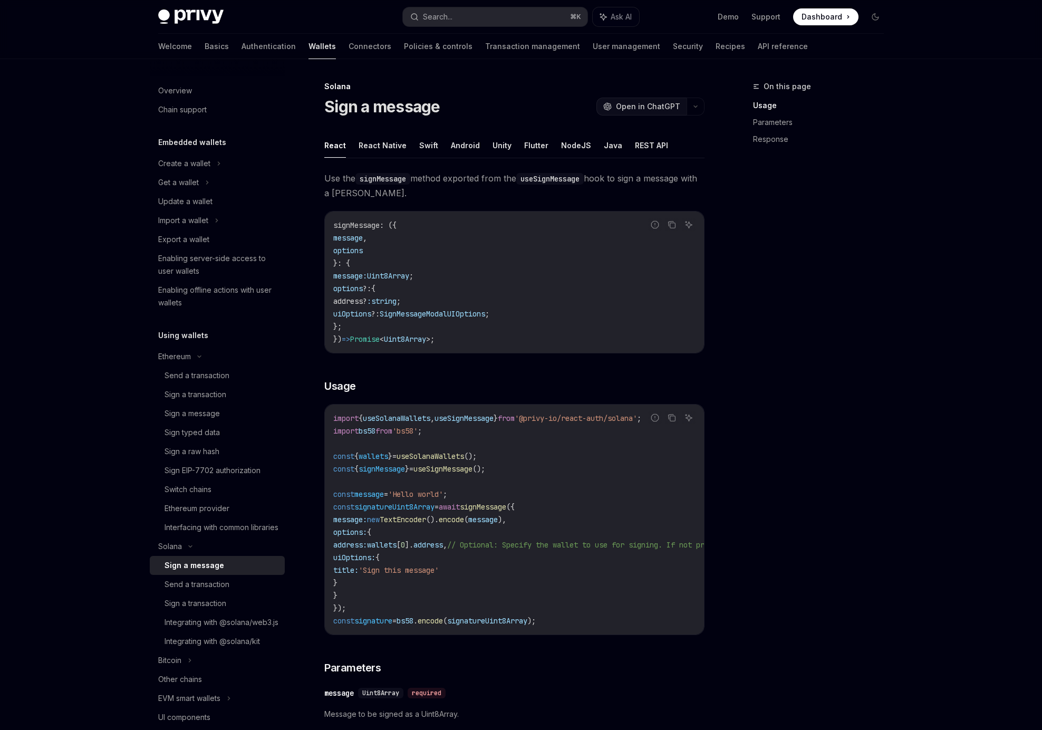
click at [636, 107] on span "Open in ChatGPT" at bounding box center [648, 106] width 64 height 11
click at [536, 146] on button "Flutter" at bounding box center [536, 145] width 24 height 25
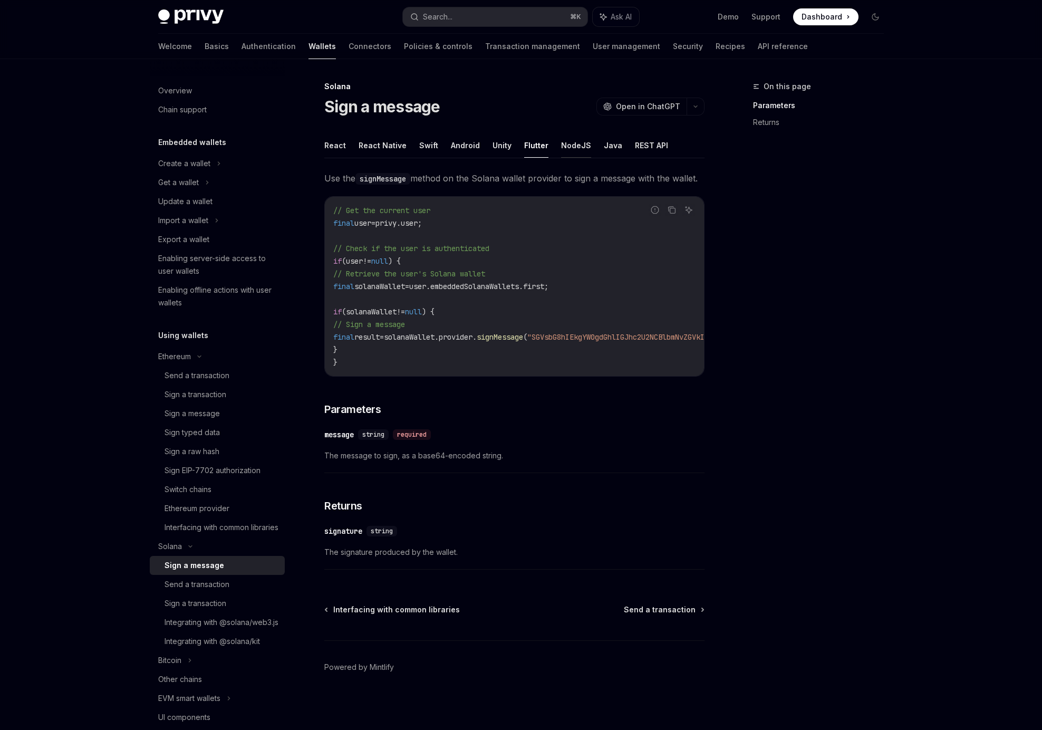
click at [561, 146] on button "NodeJS" at bounding box center [576, 145] width 30 height 25
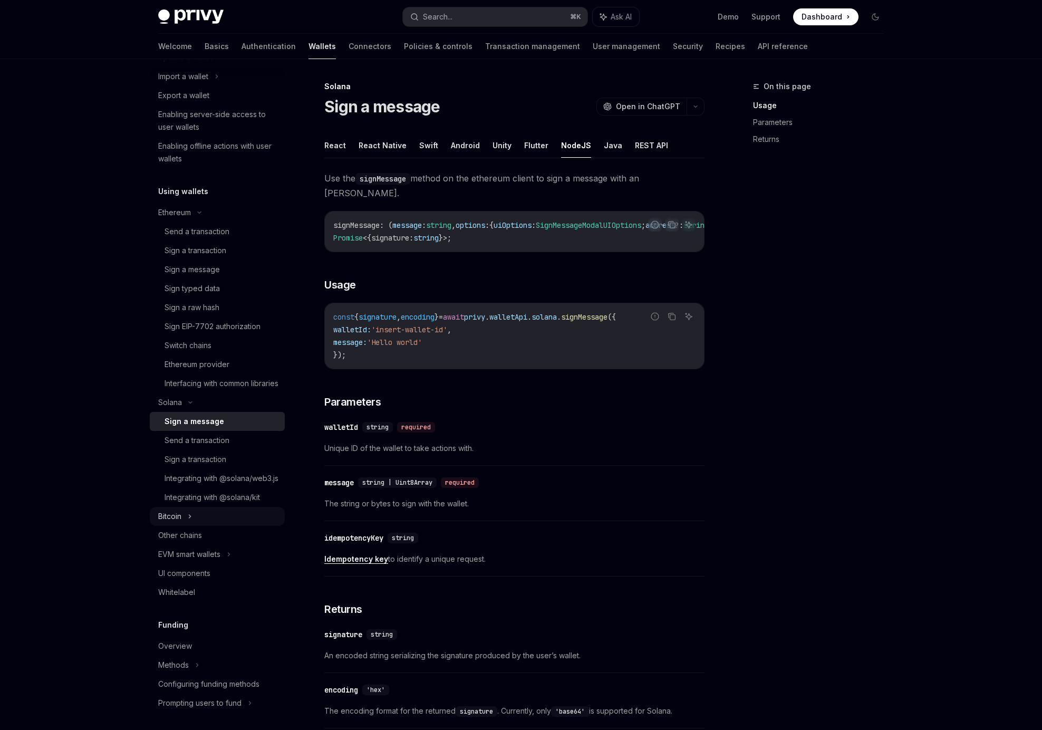
scroll to position [190, 0]
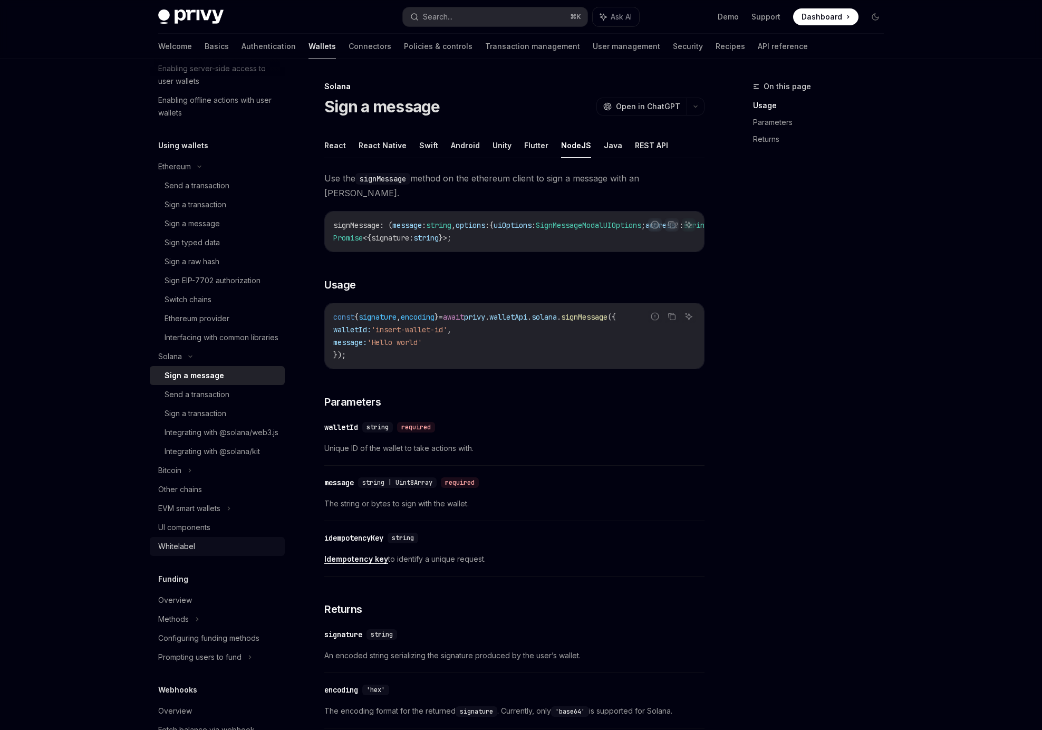
click at [187, 552] on div "Whitelabel" at bounding box center [176, 546] width 37 height 13
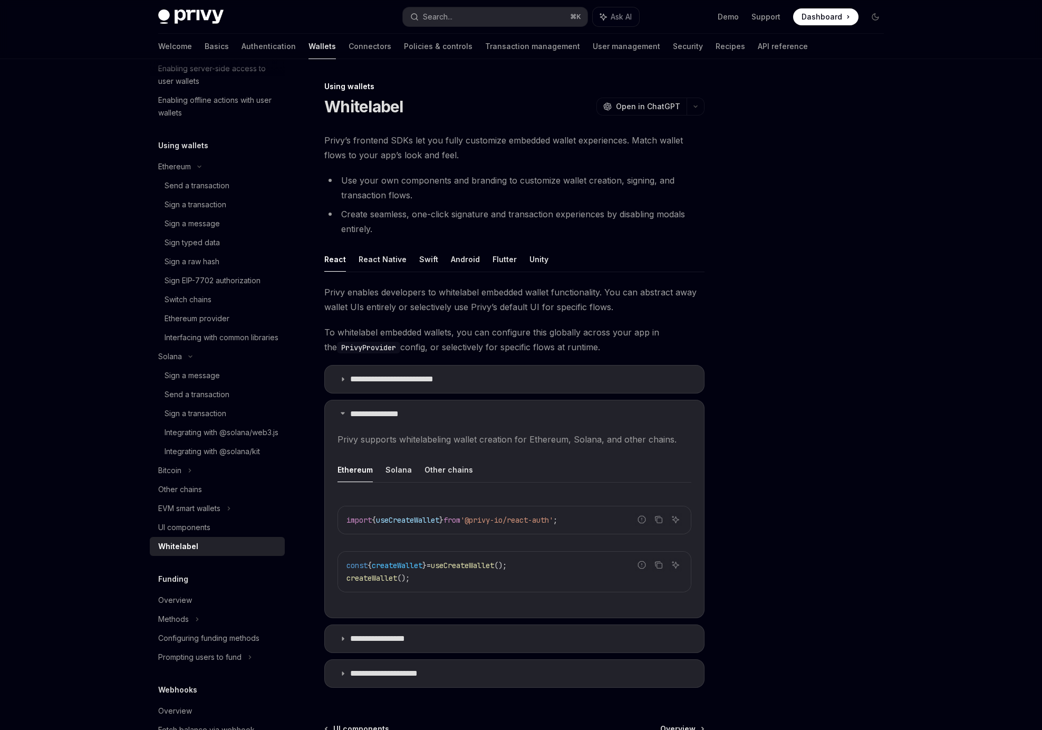
click at [202, 14] on img at bounding box center [190, 16] width 65 height 15
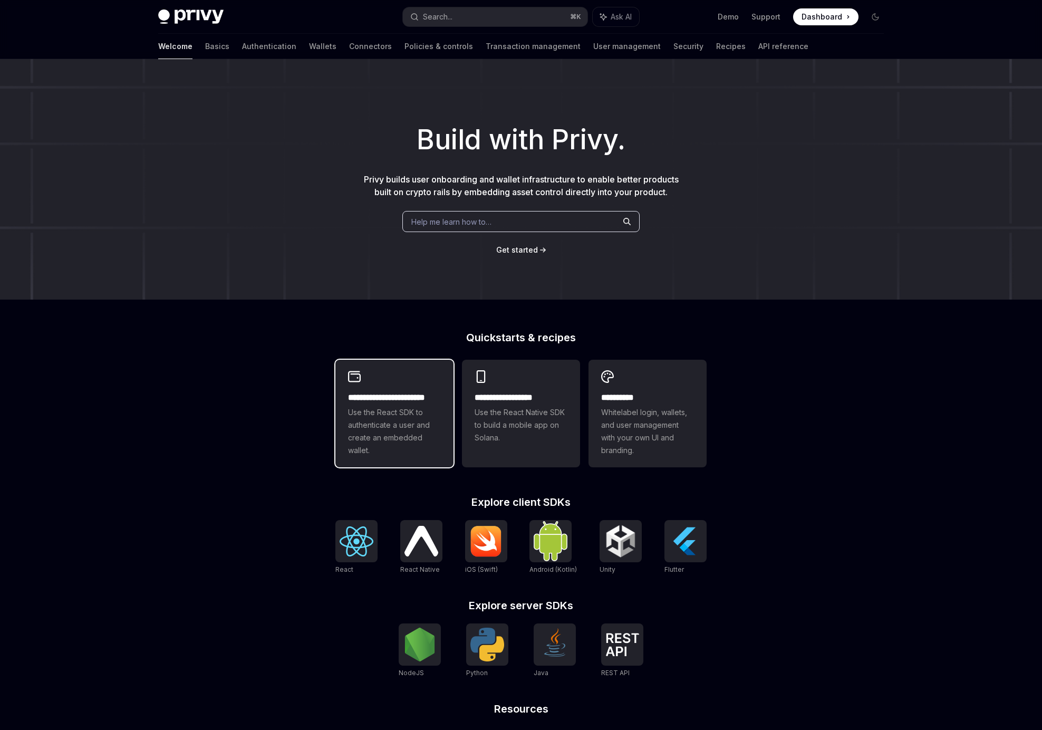
click at [387, 401] on h2 "**********" at bounding box center [394, 397] width 93 height 13
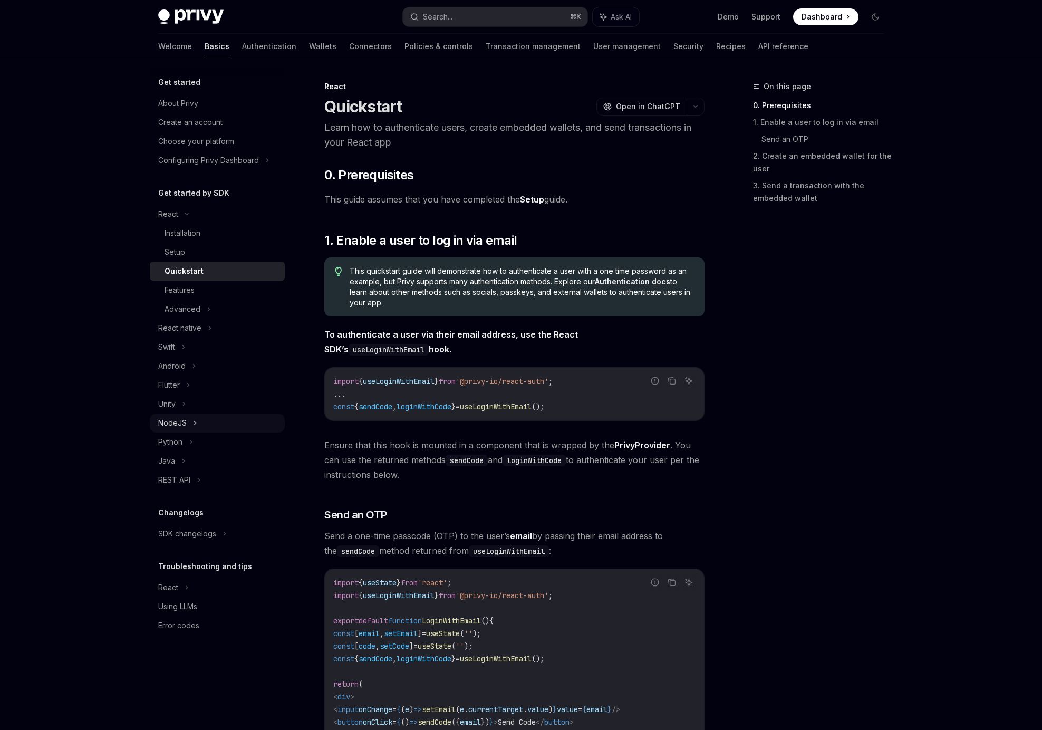
click at [179, 425] on div "NodeJS" at bounding box center [172, 422] width 28 height 13
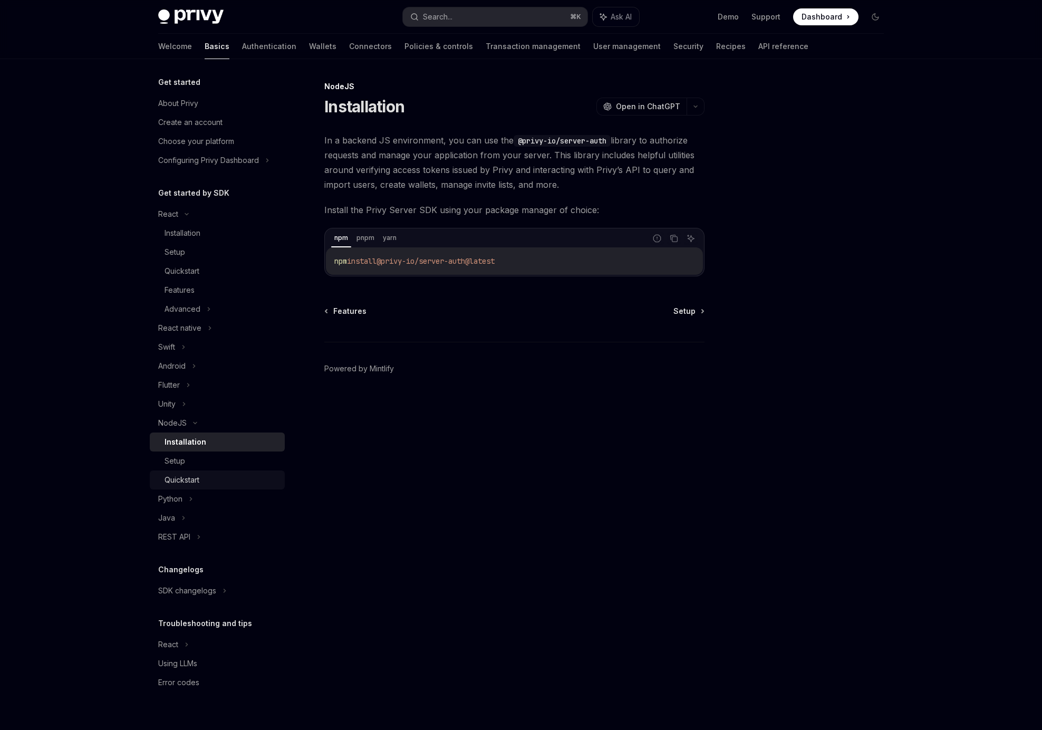
click at [189, 480] on div "Quickstart" at bounding box center [181, 479] width 35 height 13
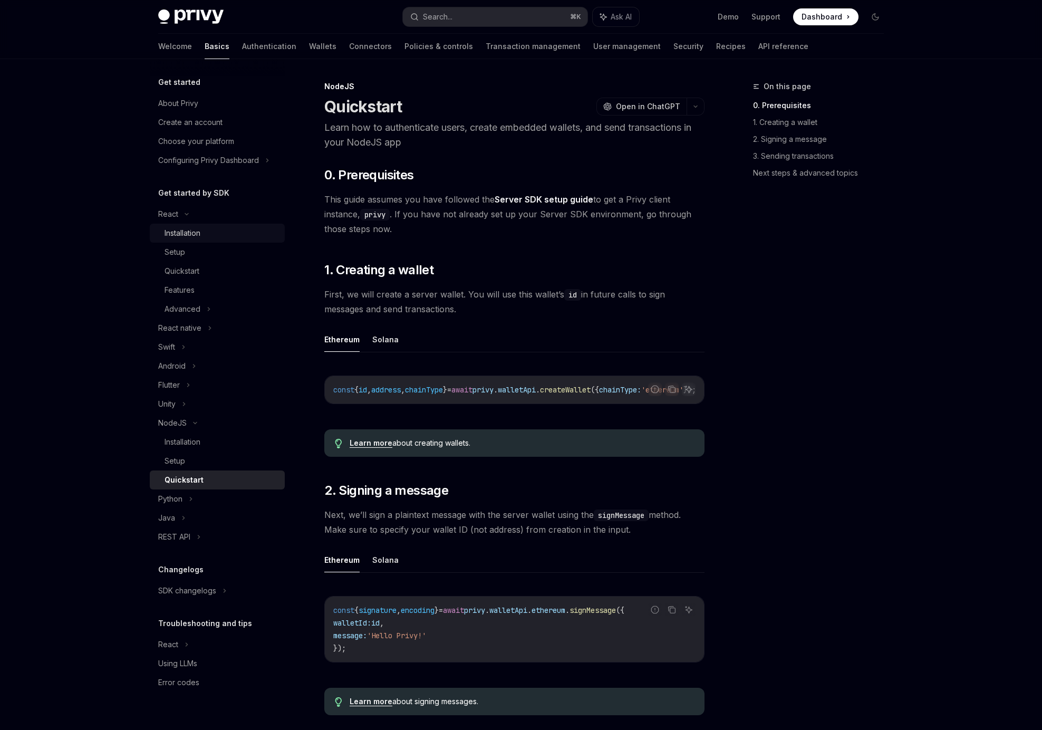
click at [178, 234] on div "Installation" at bounding box center [182, 233] width 36 height 13
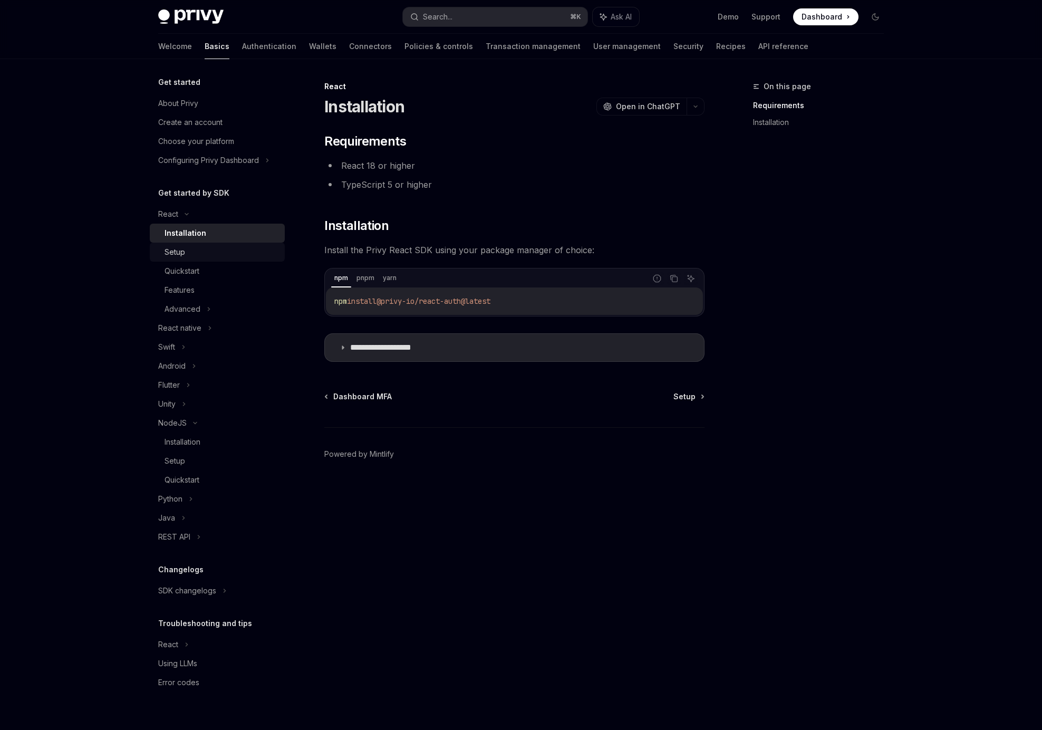
click at [179, 246] on div "Setup" at bounding box center [174, 252] width 21 height 13
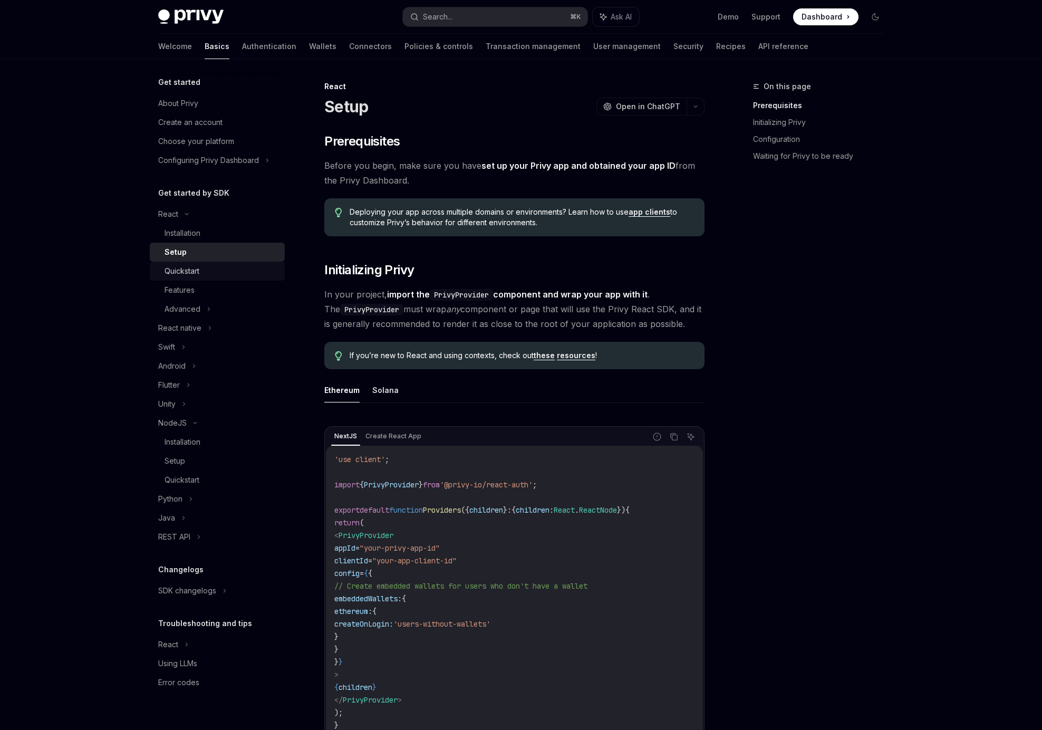
click at [179, 267] on div "Quickstart" at bounding box center [181, 271] width 35 height 13
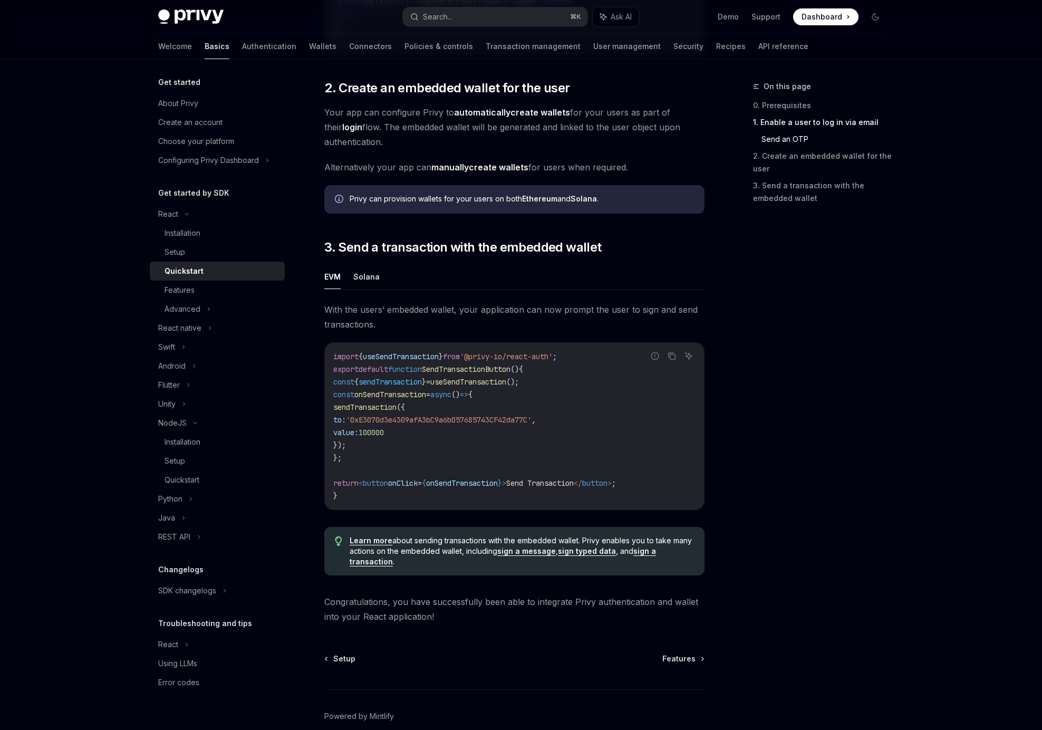
scroll to position [746, 0]
click at [768, 189] on link "3. Send a transaction with the embedded wallet" at bounding box center [822, 192] width 139 height 30
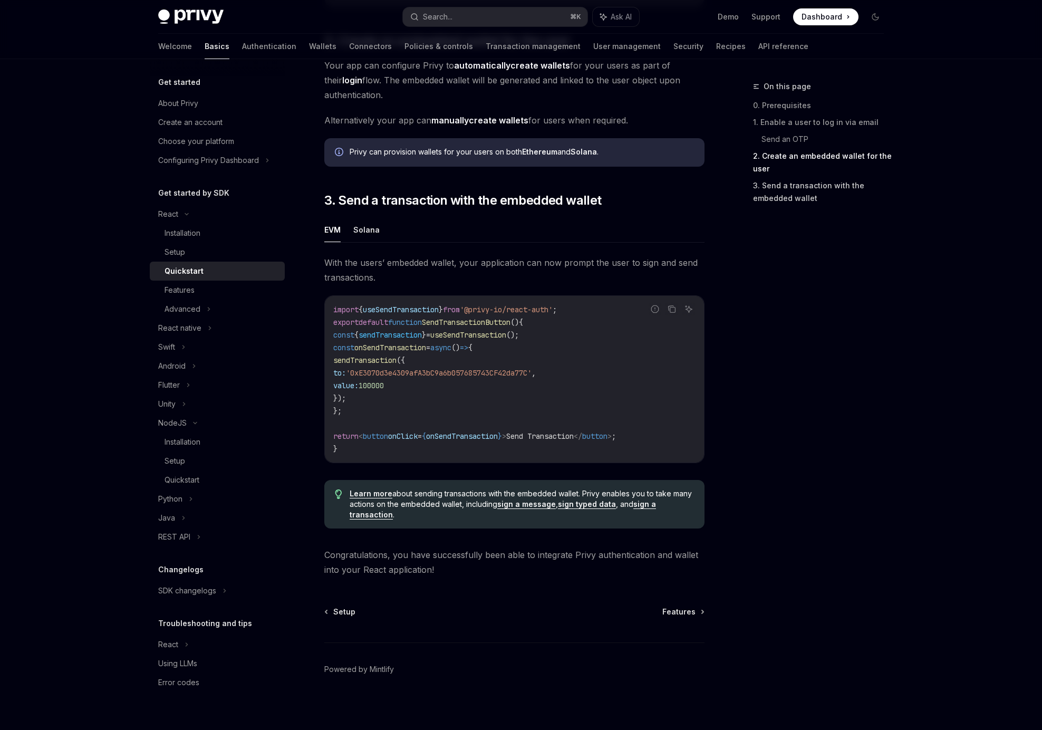
scroll to position [800, 0]
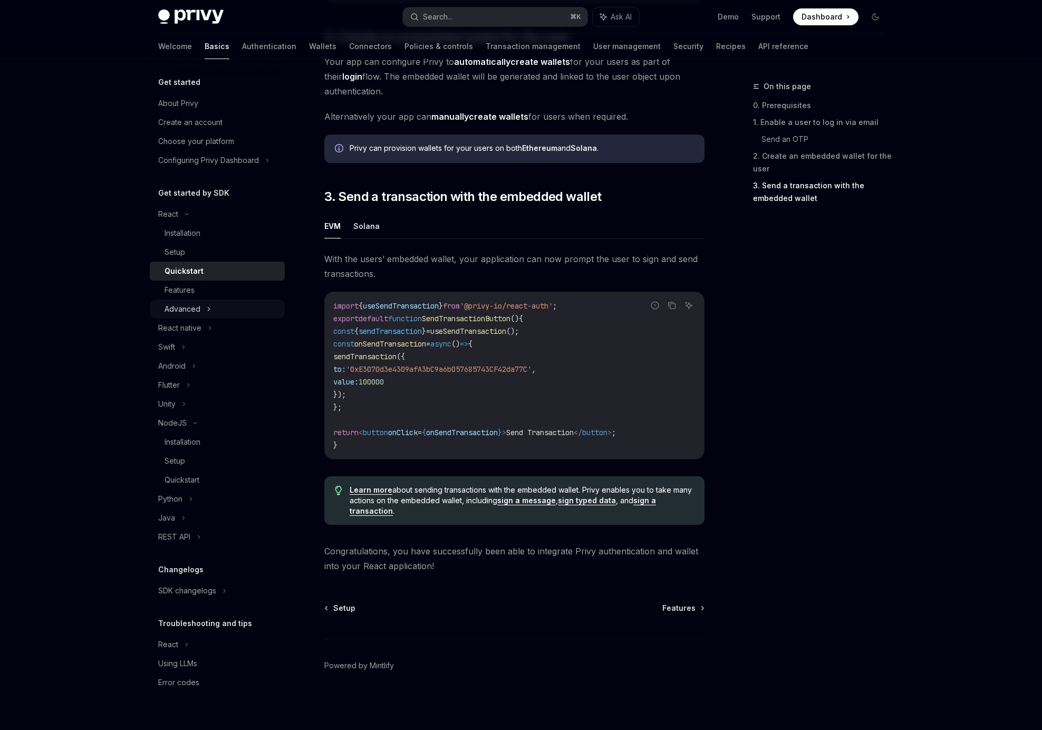
click at [201, 302] on div "Advanced" at bounding box center [217, 308] width 135 height 19
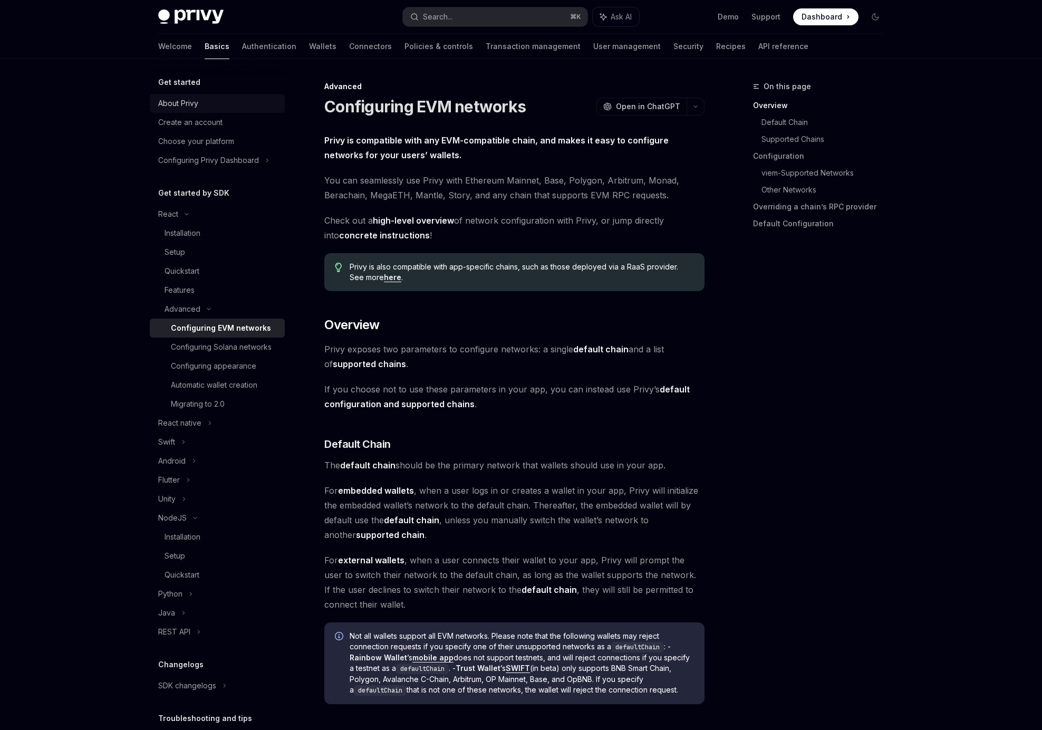
click at [199, 104] on div "About Privy" at bounding box center [218, 103] width 120 height 13
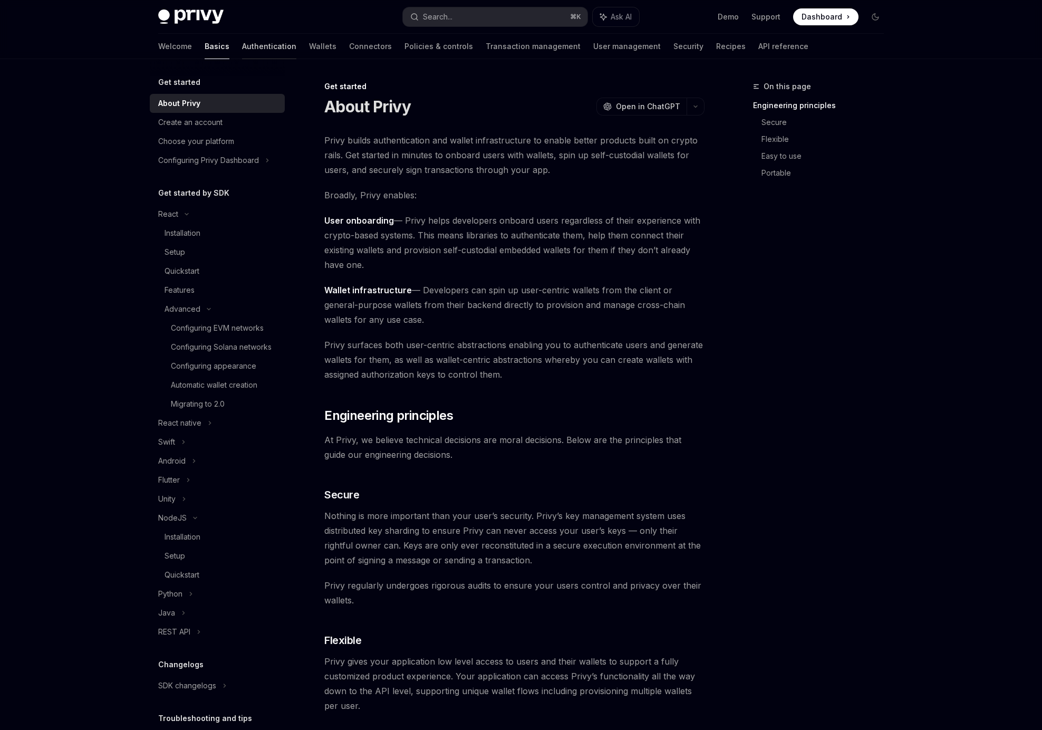
click at [242, 44] on link "Authentication" at bounding box center [269, 46] width 54 height 25
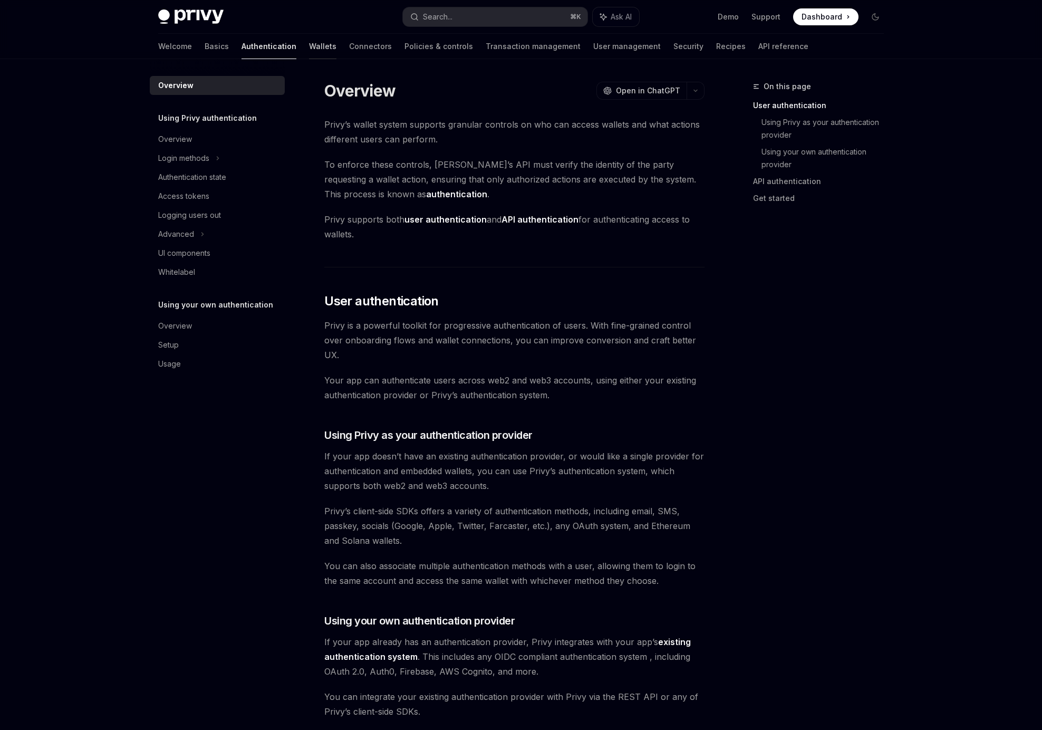
click at [309, 53] on link "Wallets" at bounding box center [322, 46] width 27 height 25
type textarea "*"
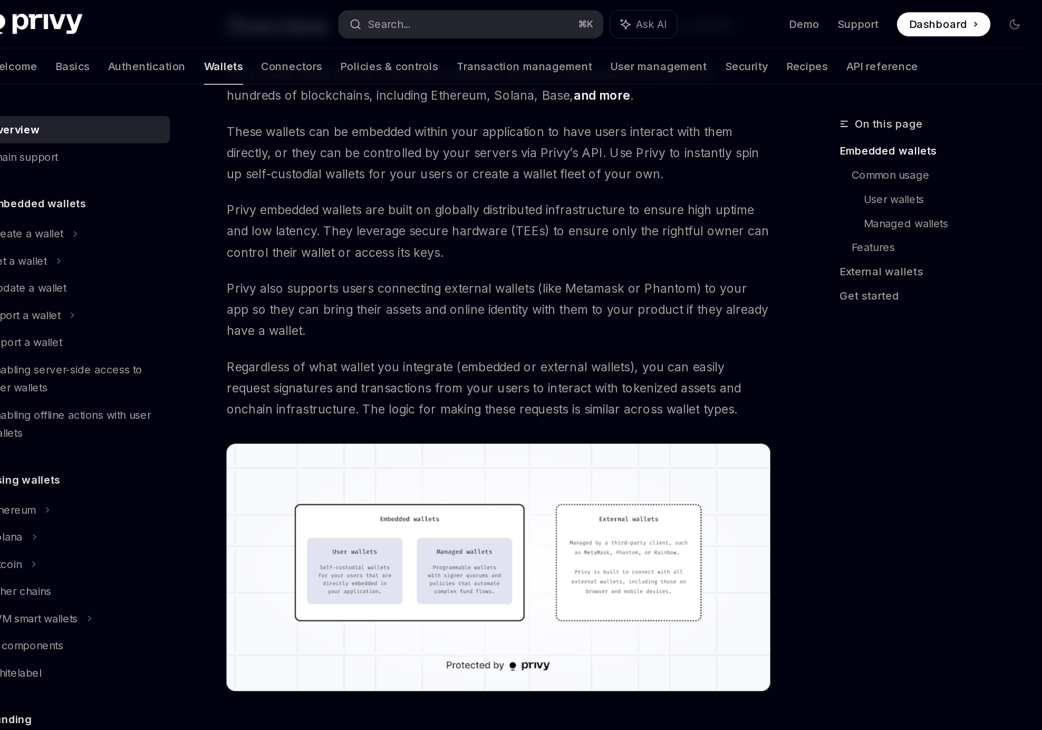
scroll to position [84, 0]
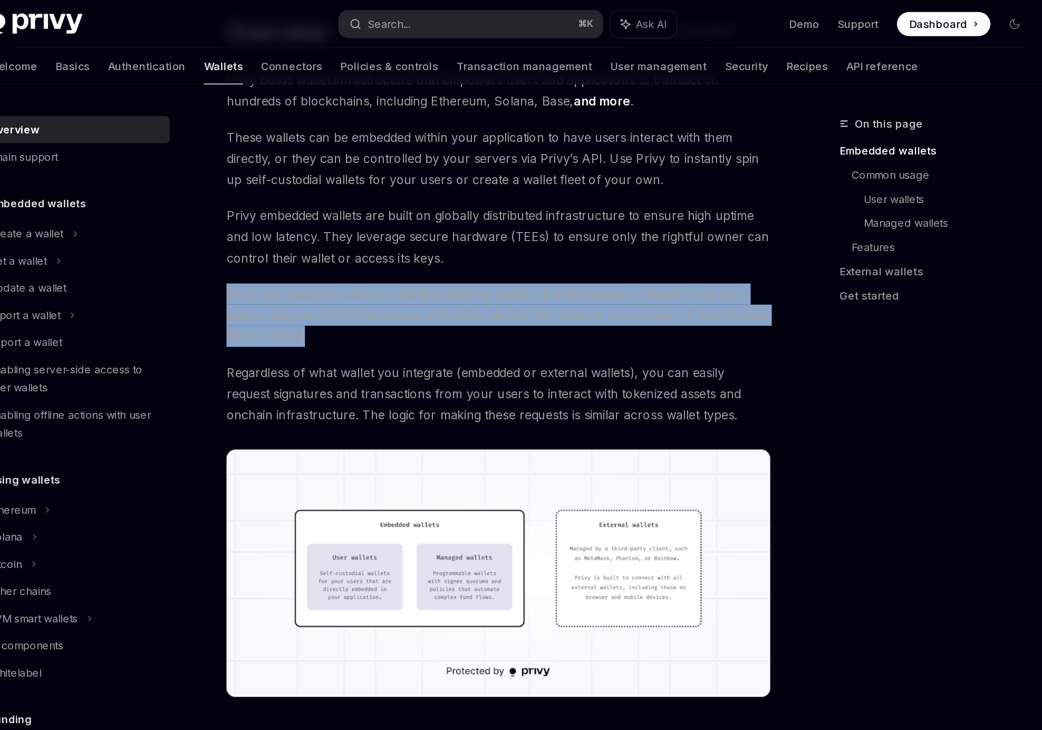
drag, startPoint x: 363, startPoint y: 235, endPoint x: 321, endPoint y: 196, distance: 57.4
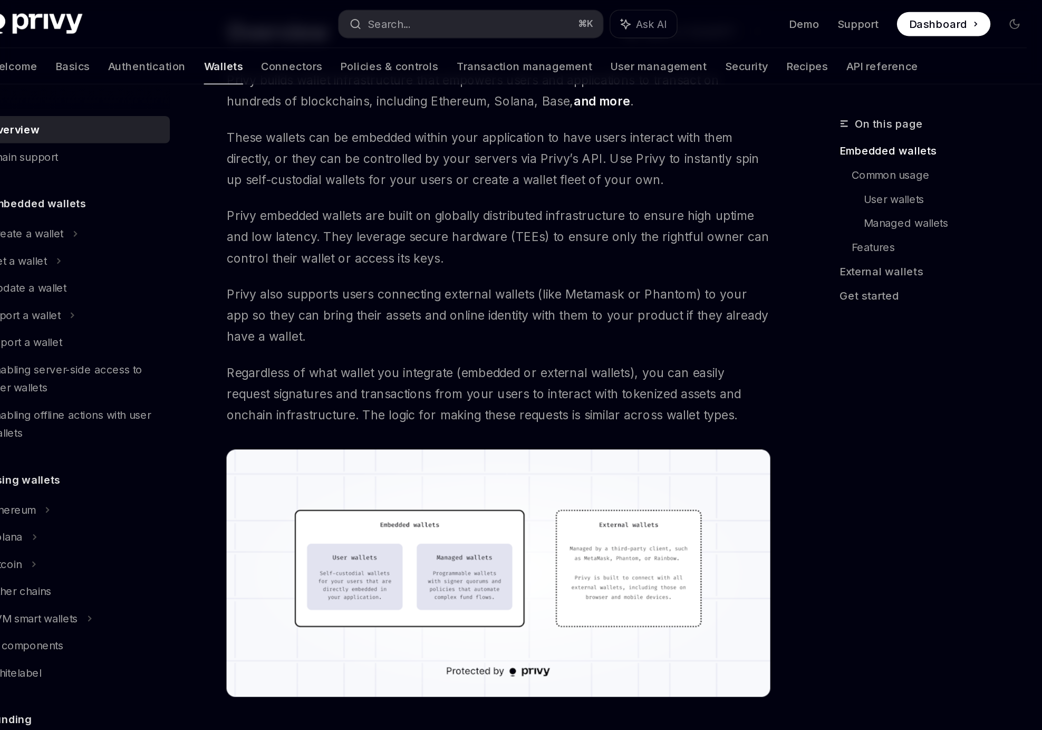
click at [484, 172] on span "Privy embedded wallets are built on globally distributed infrastructure to ensu…" at bounding box center [514, 165] width 380 height 44
